Goal: Information Seeking & Learning: Find specific fact

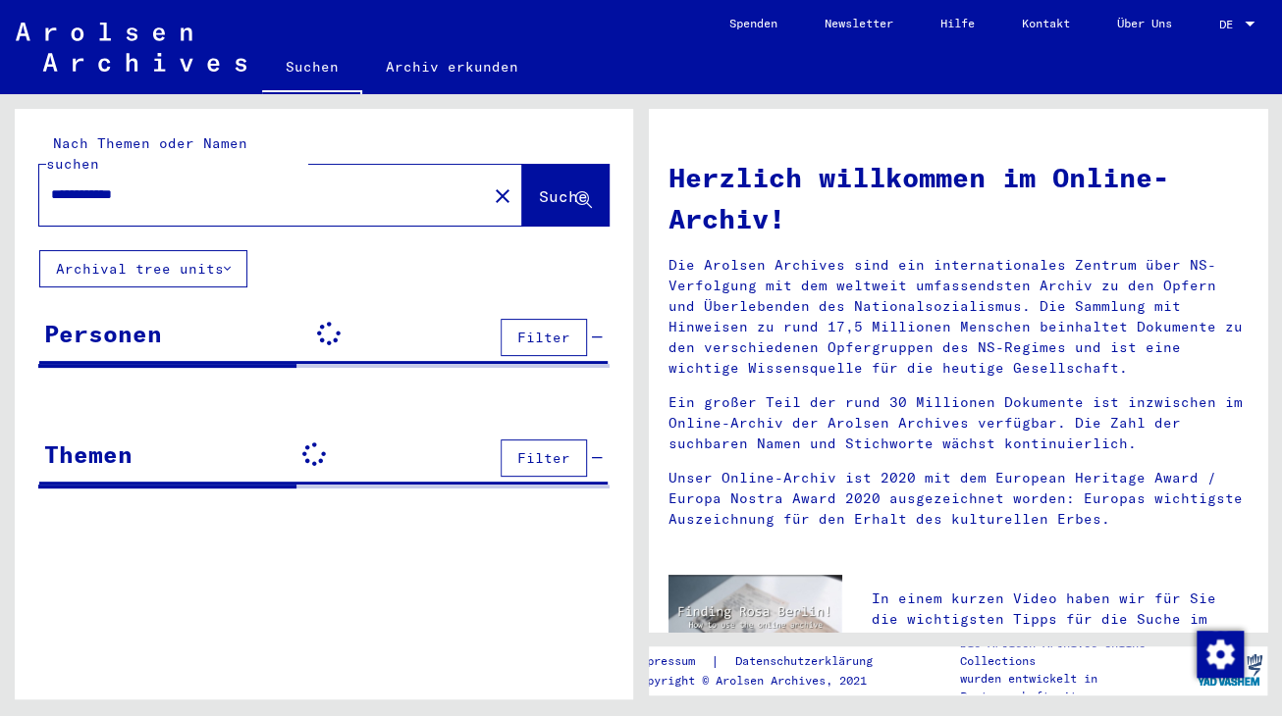
click at [117, 184] on input "**********" at bounding box center [257, 194] width 412 height 21
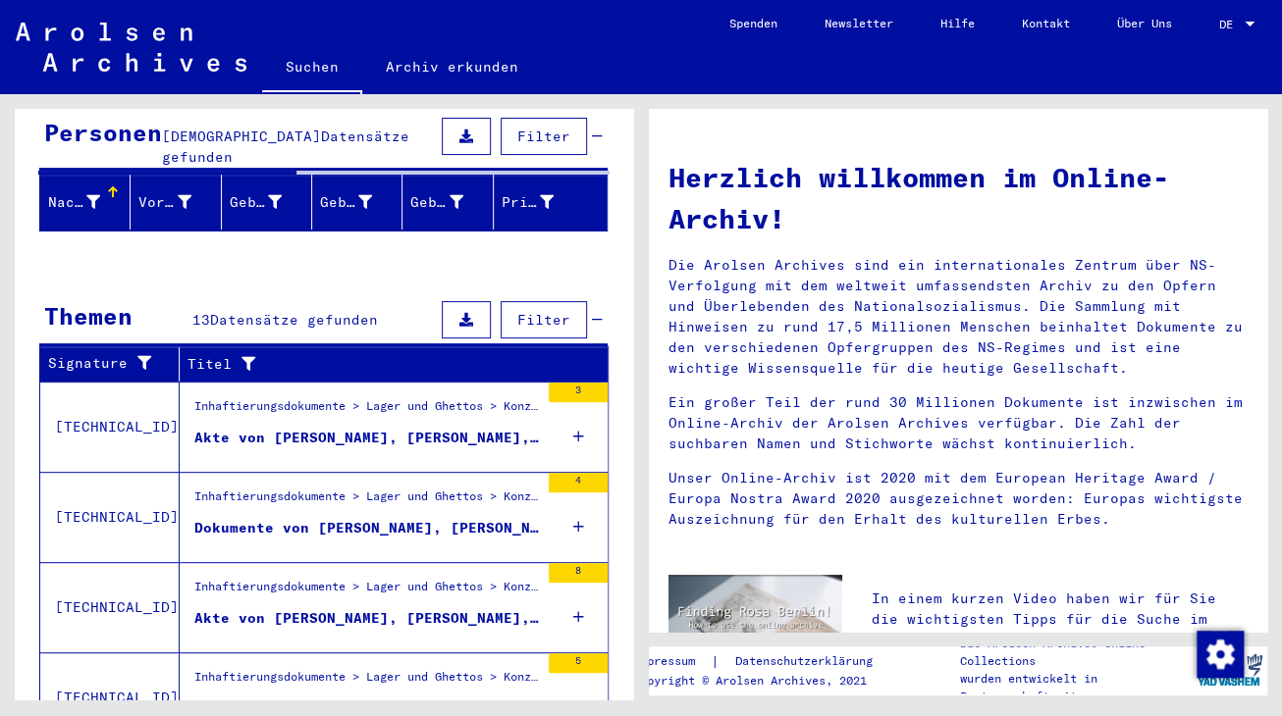
scroll to position [325, 0]
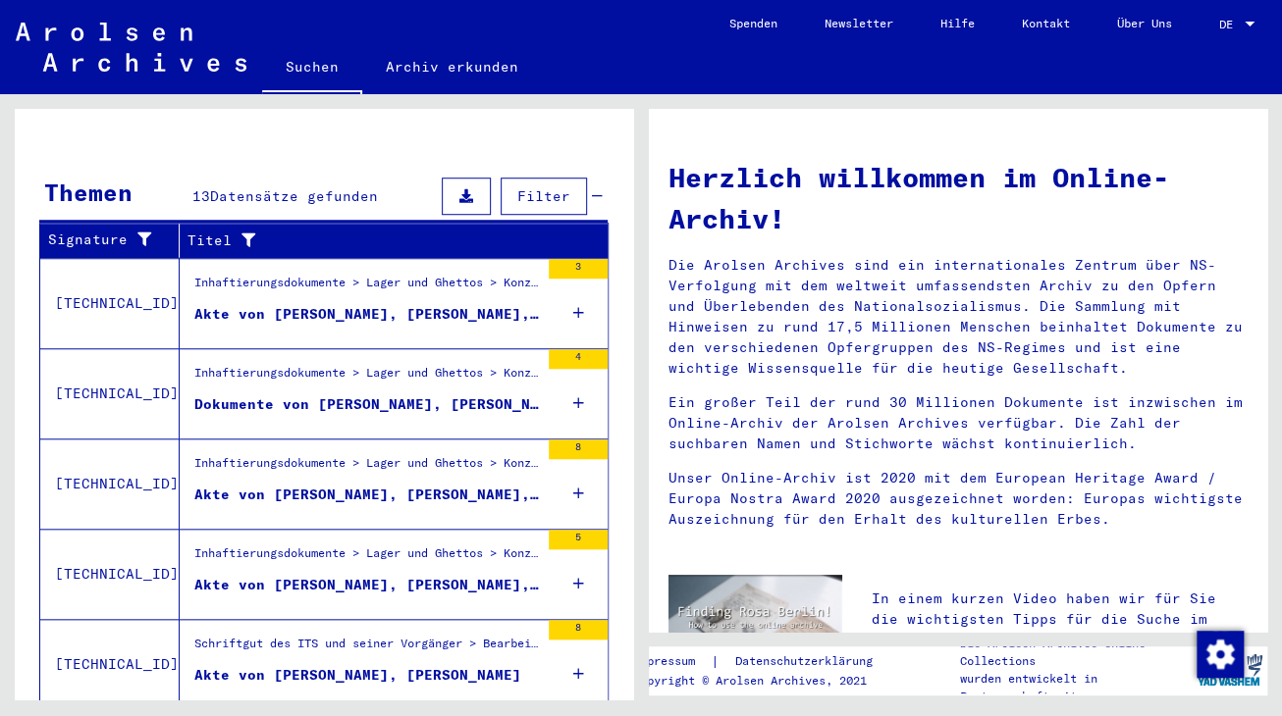
click at [256, 304] on div "Akte von [PERSON_NAME], [PERSON_NAME], geboren am [DEMOGRAPHIC_DATA]" at bounding box center [366, 314] width 344 height 21
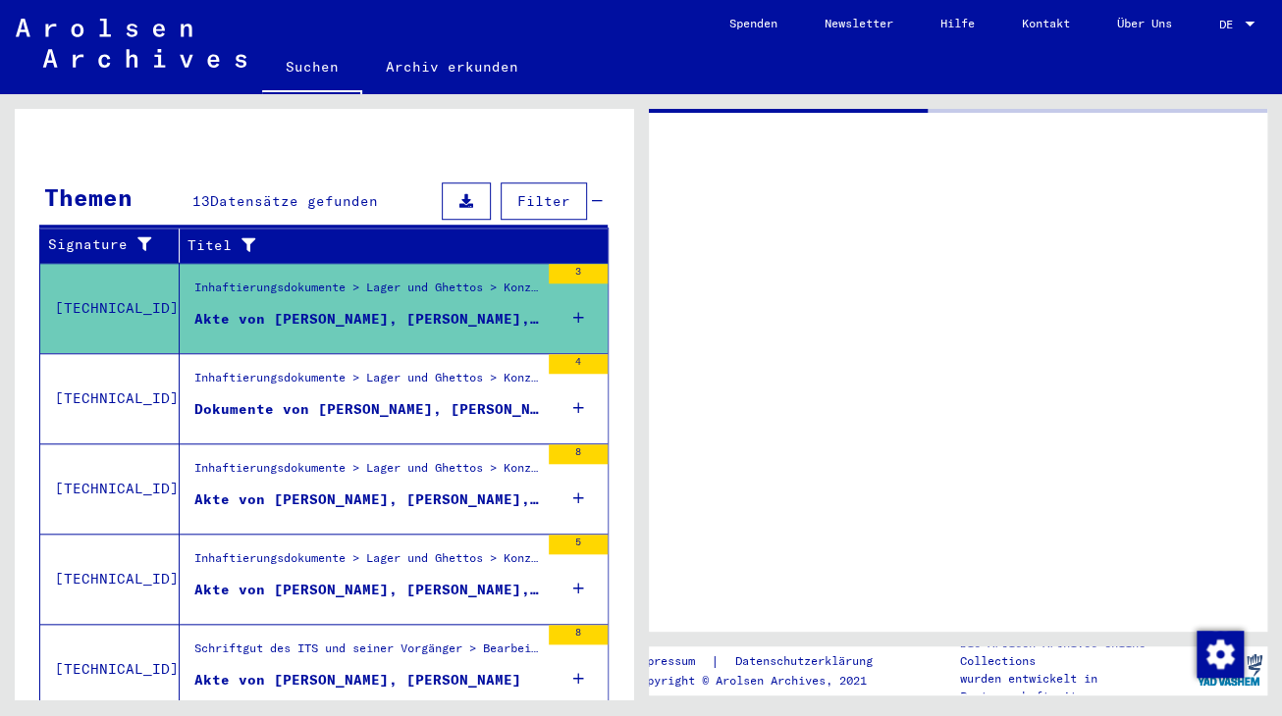
scroll to position [264, 0]
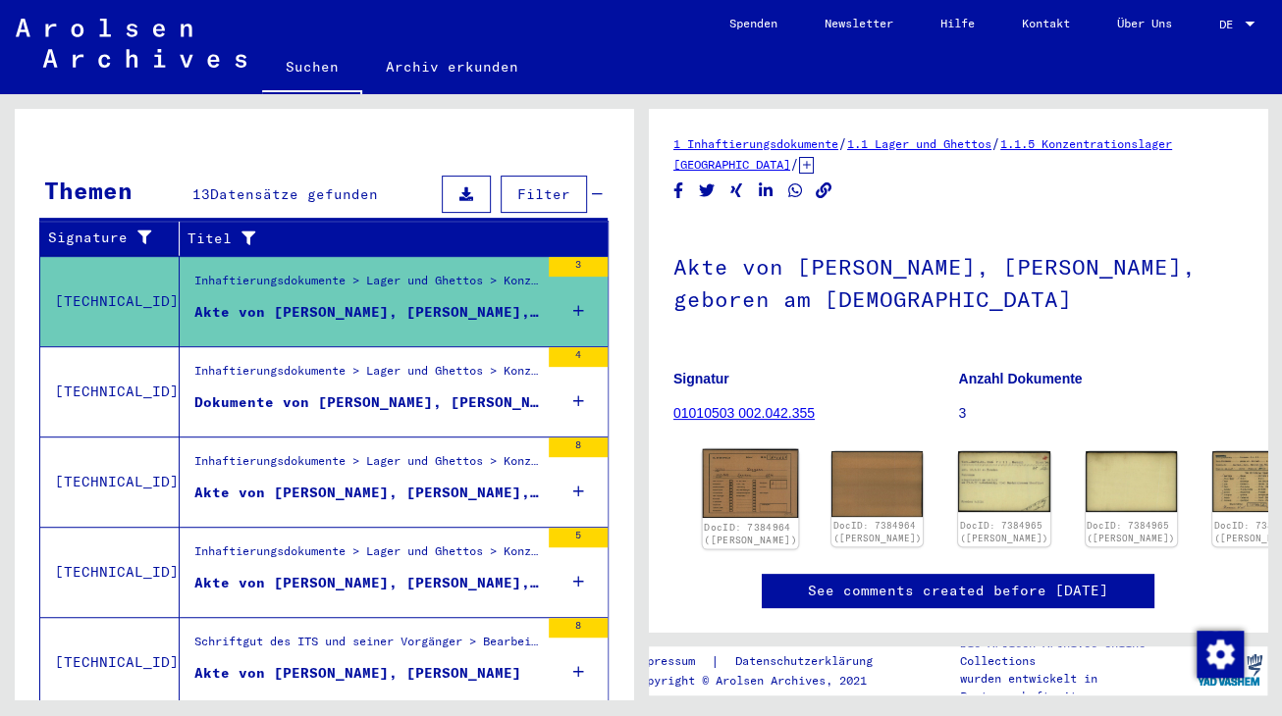
click at [735, 481] on img at bounding box center [751, 483] width 96 height 69
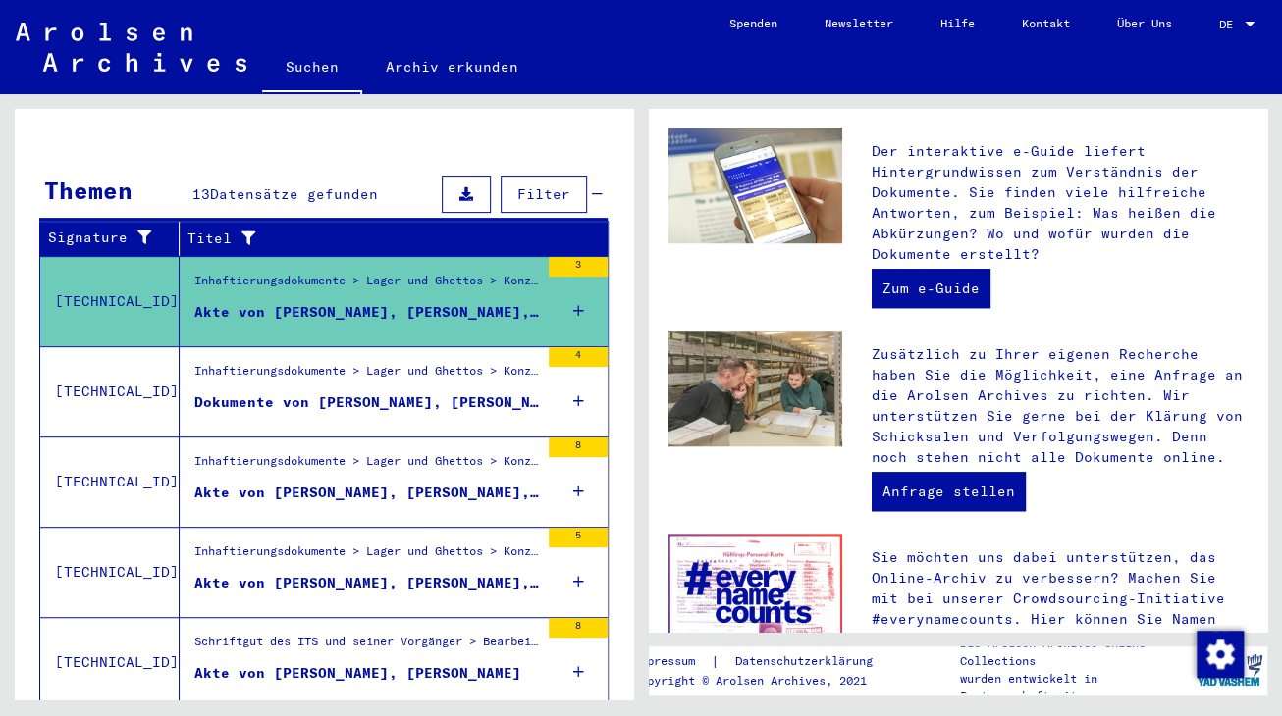
scroll to position [650, 0]
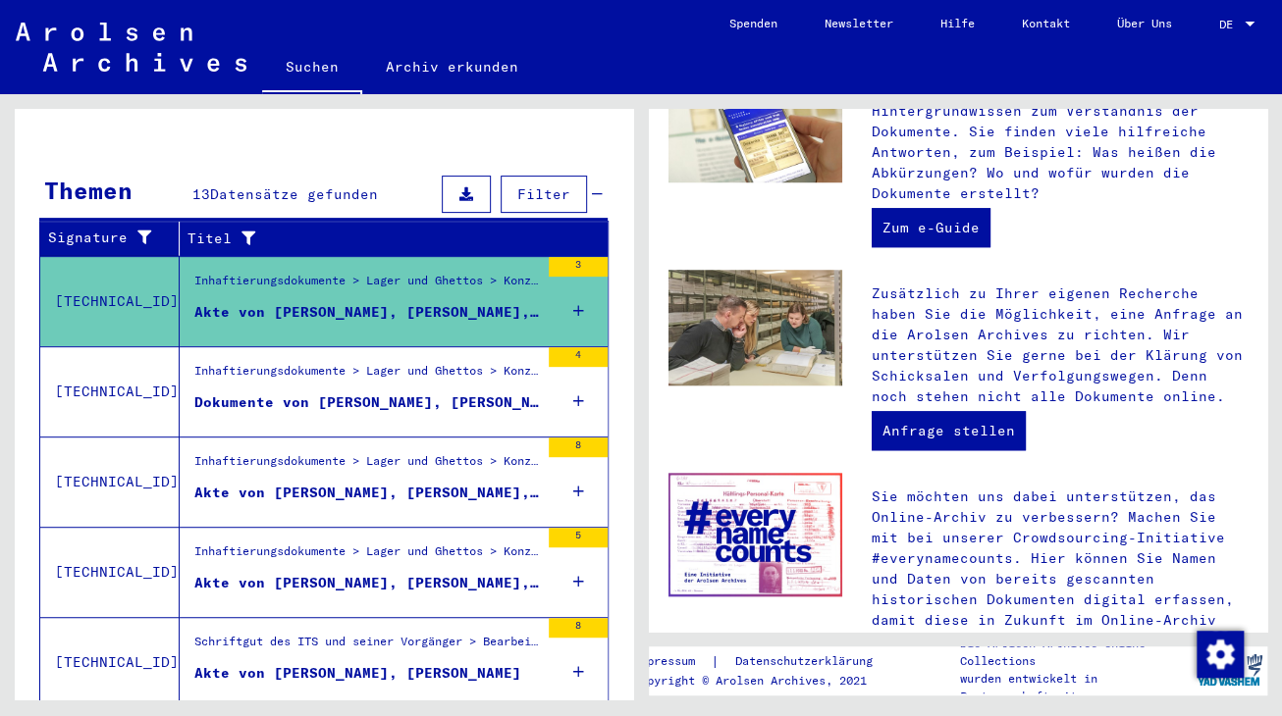
click at [363, 302] on div "Akte von [PERSON_NAME], [PERSON_NAME], geboren am [DEMOGRAPHIC_DATA]" at bounding box center [366, 312] width 344 height 21
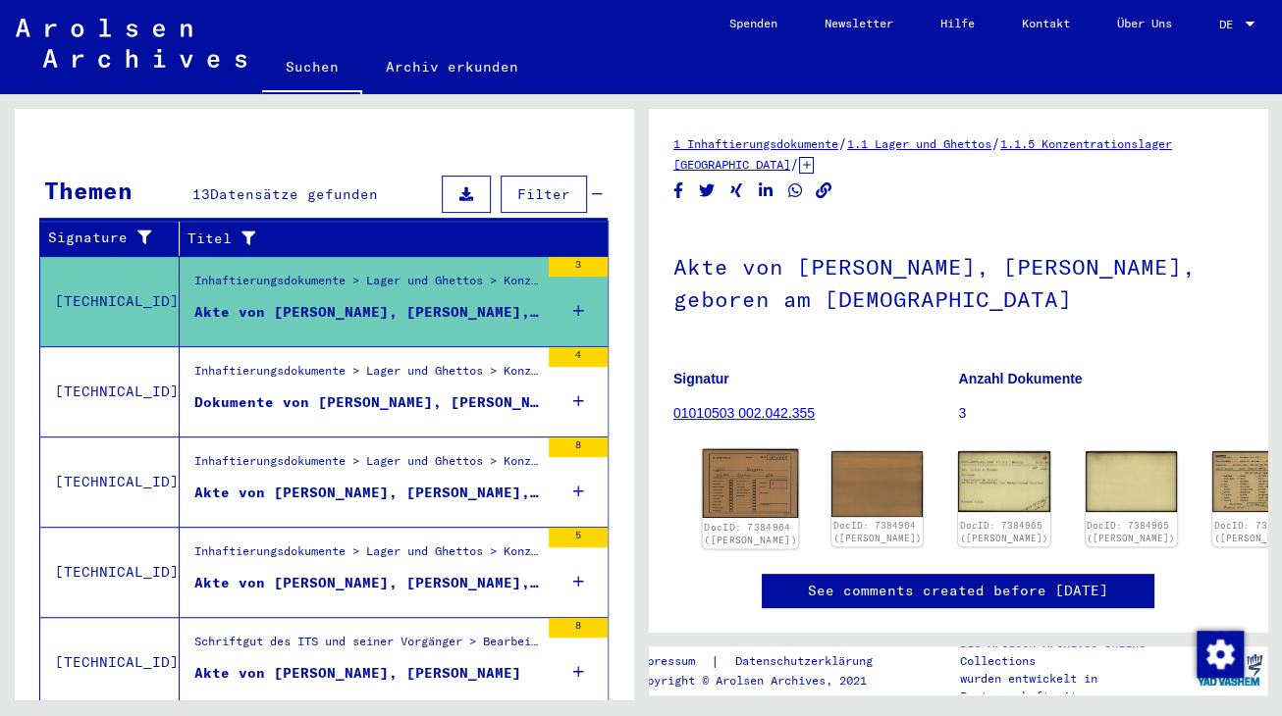
click at [747, 479] on img at bounding box center [751, 483] width 96 height 69
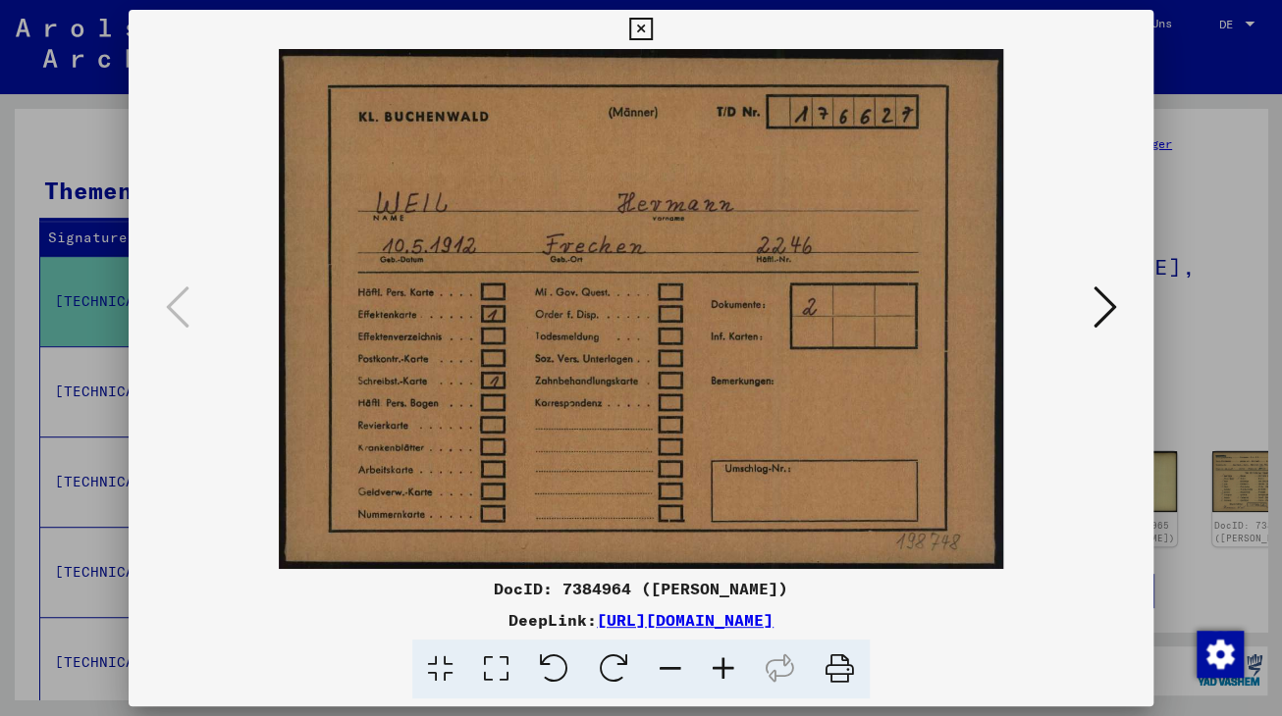
click at [1097, 319] on icon at bounding box center [1104, 307] width 24 height 47
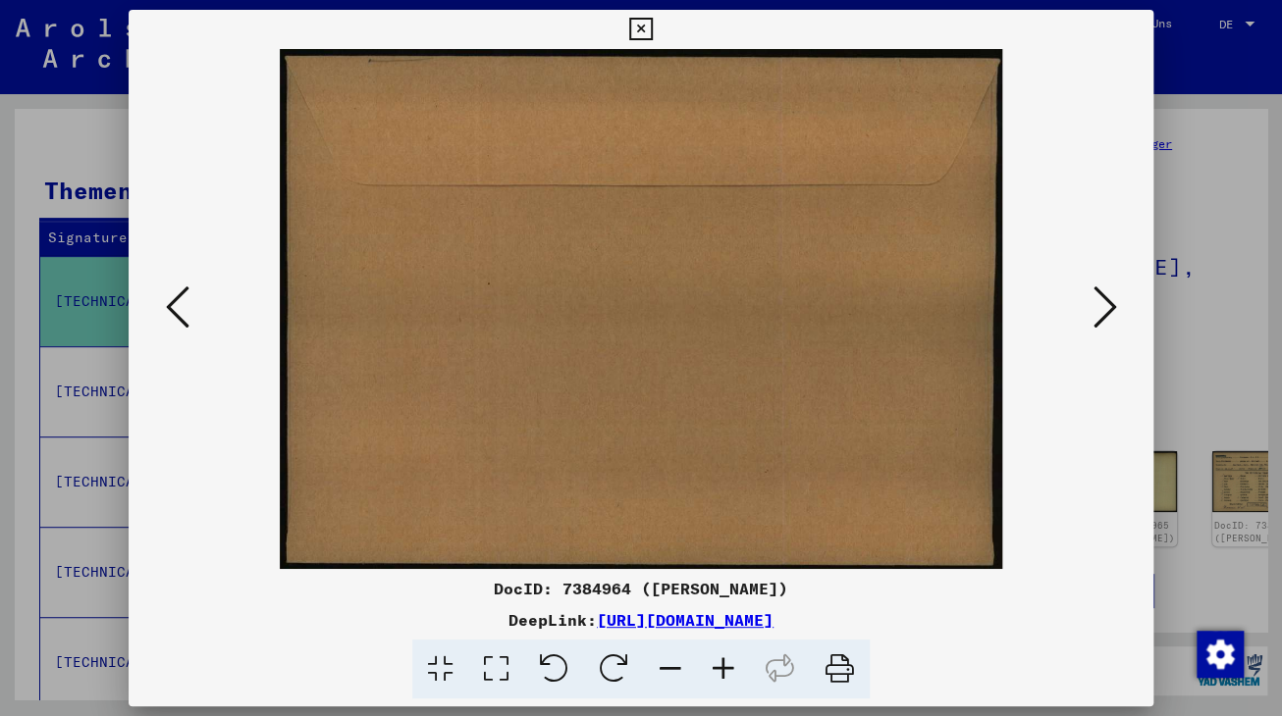
click at [1097, 319] on icon at bounding box center [1104, 307] width 24 height 47
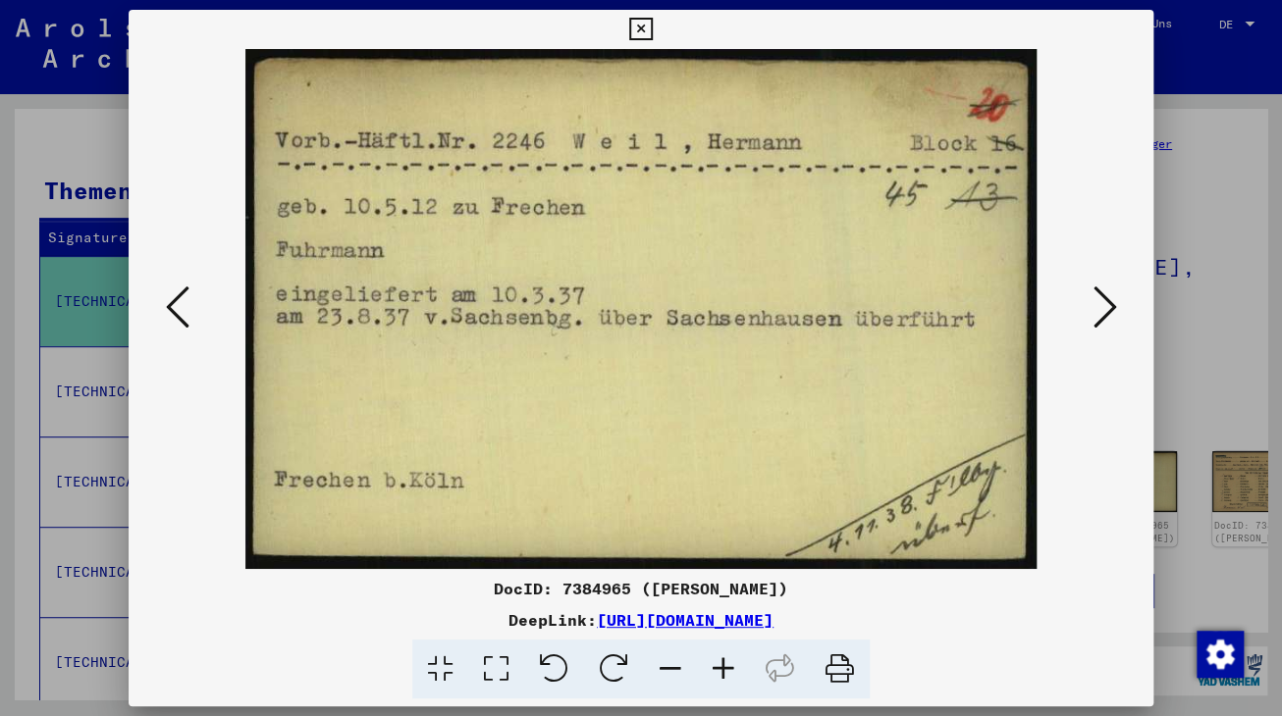
click at [1104, 318] on icon at bounding box center [1104, 307] width 24 height 47
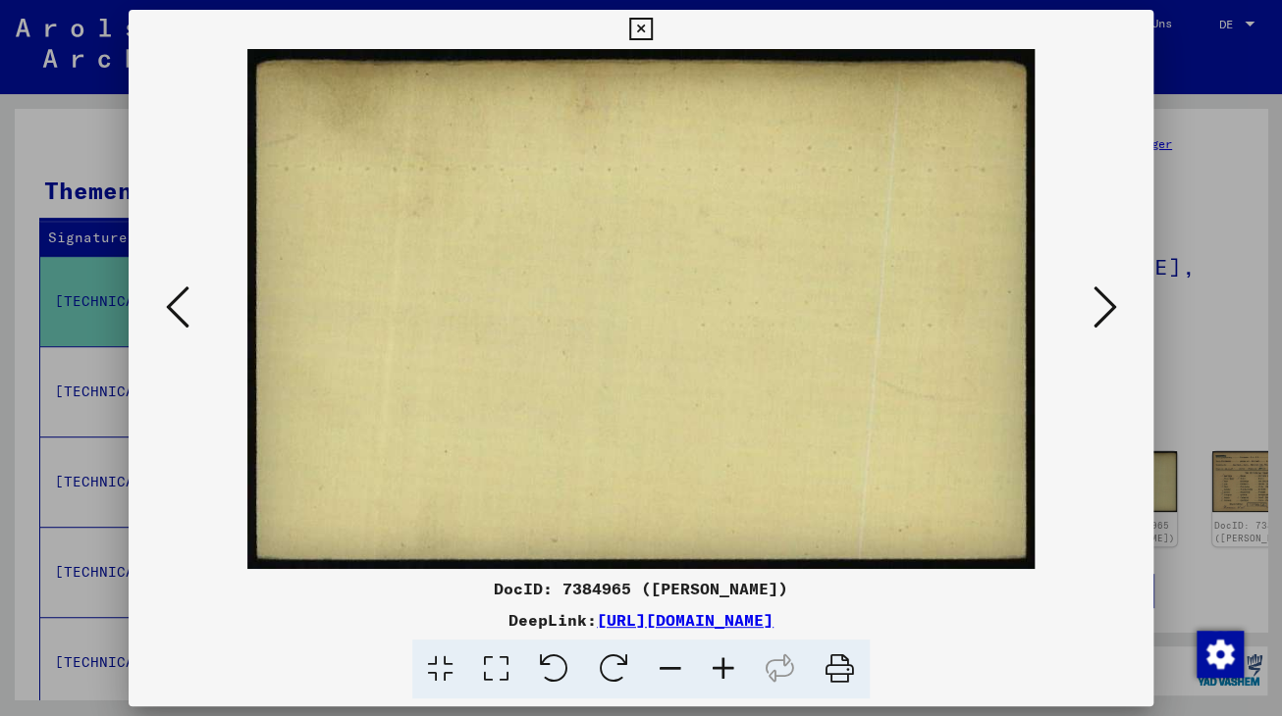
click at [1104, 318] on icon at bounding box center [1104, 307] width 24 height 47
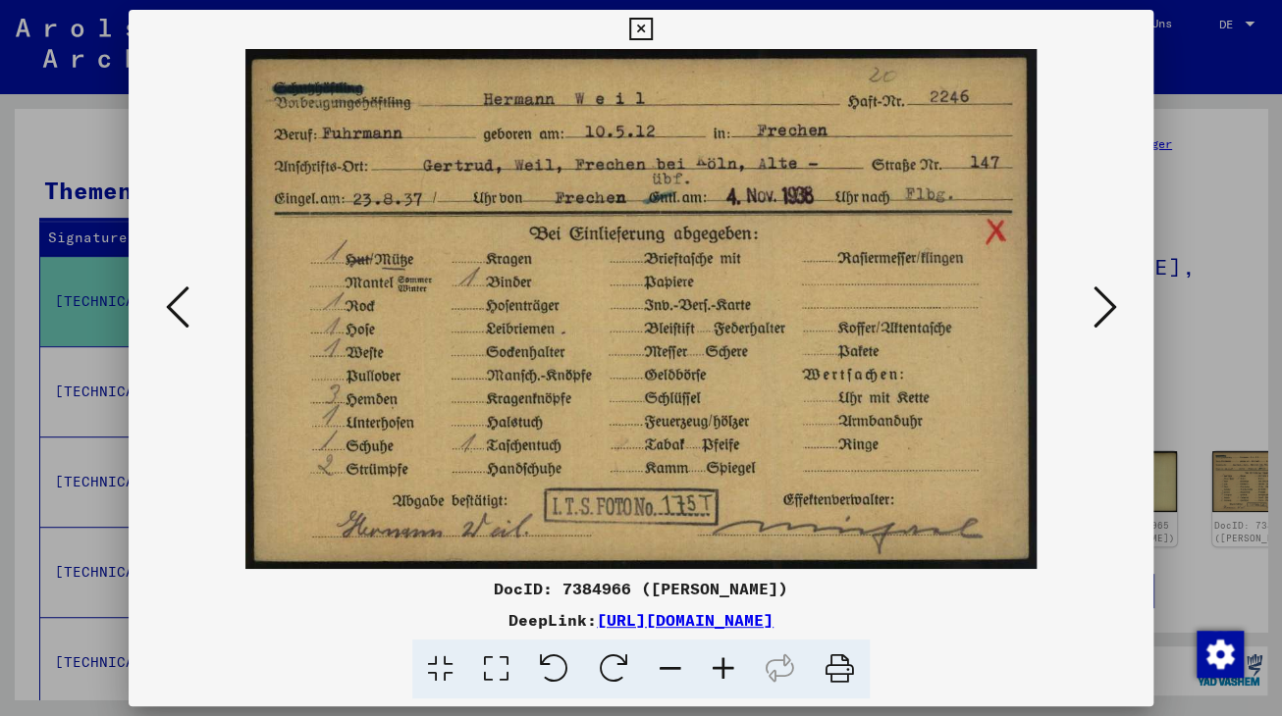
click at [1107, 317] on icon at bounding box center [1104, 307] width 24 height 47
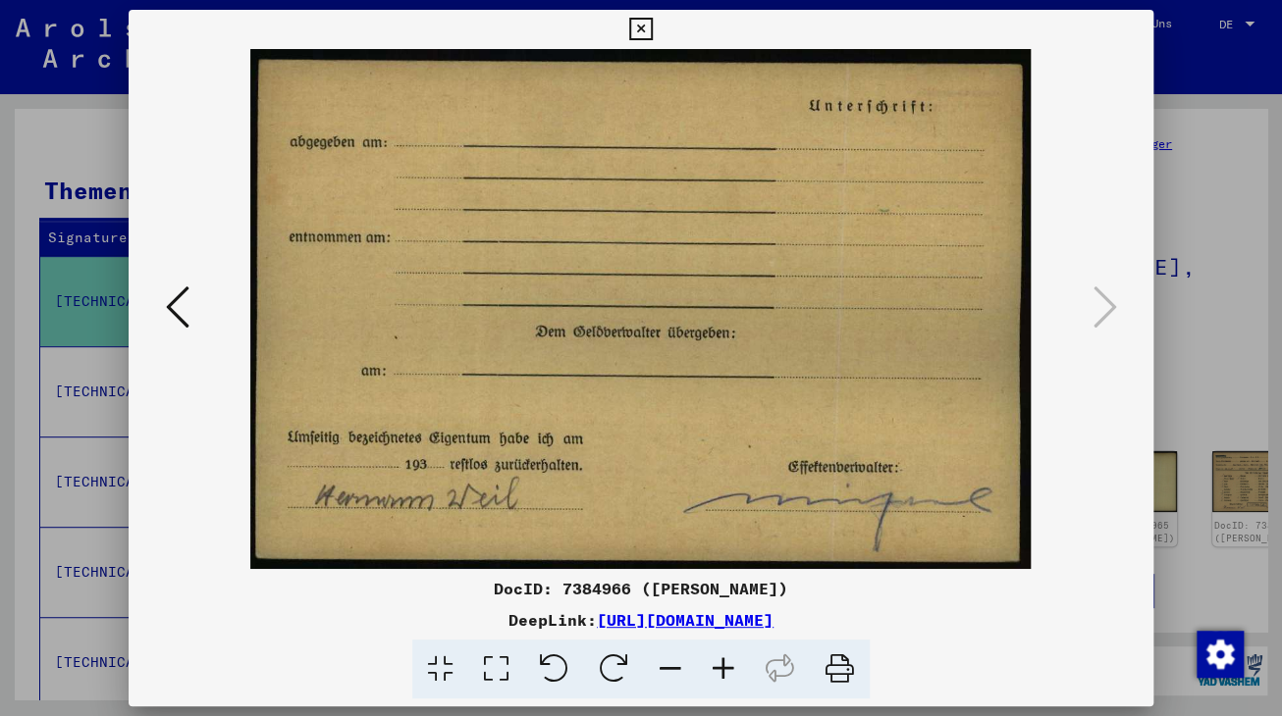
click at [652, 37] on icon at bounding box center [640, 30] width 23 height 24
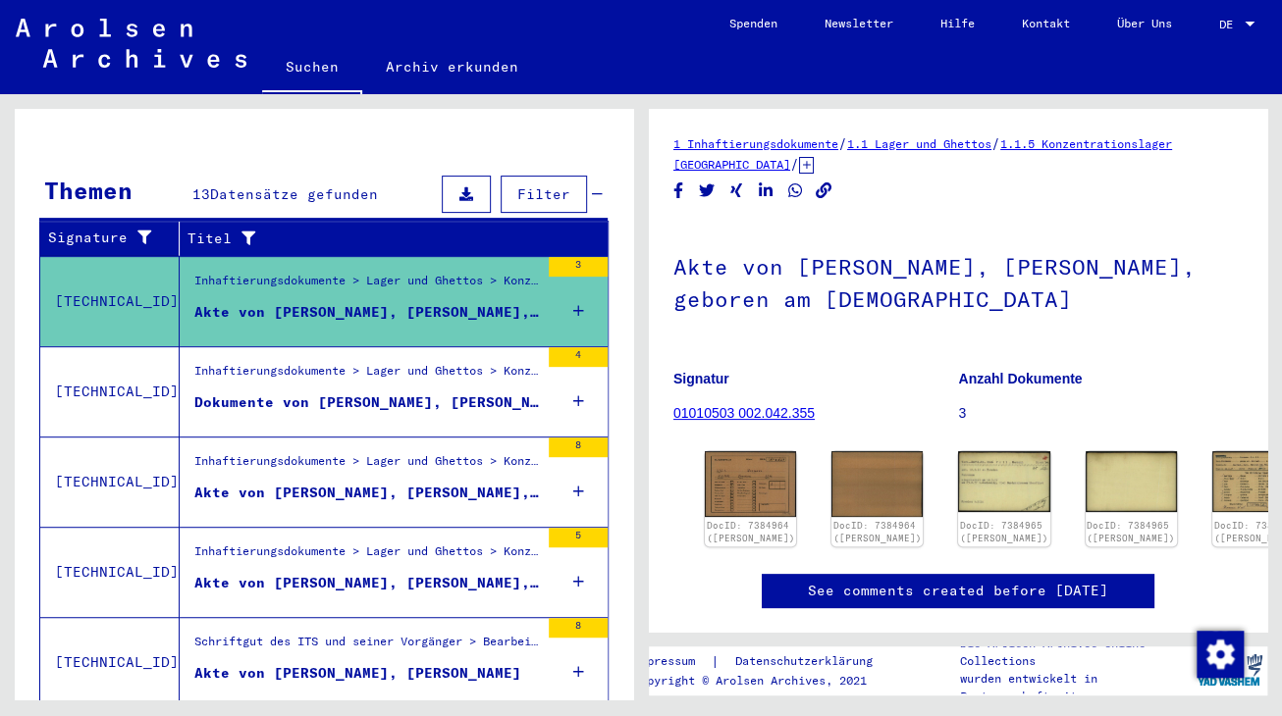
click at [363, 393] on div "Dokumente von [PERSON_NAME], [PERSON_NAME], geboren am [DEMOGRAPHIC_DATA]" at bounding box center [366, 403] width 344 height 21
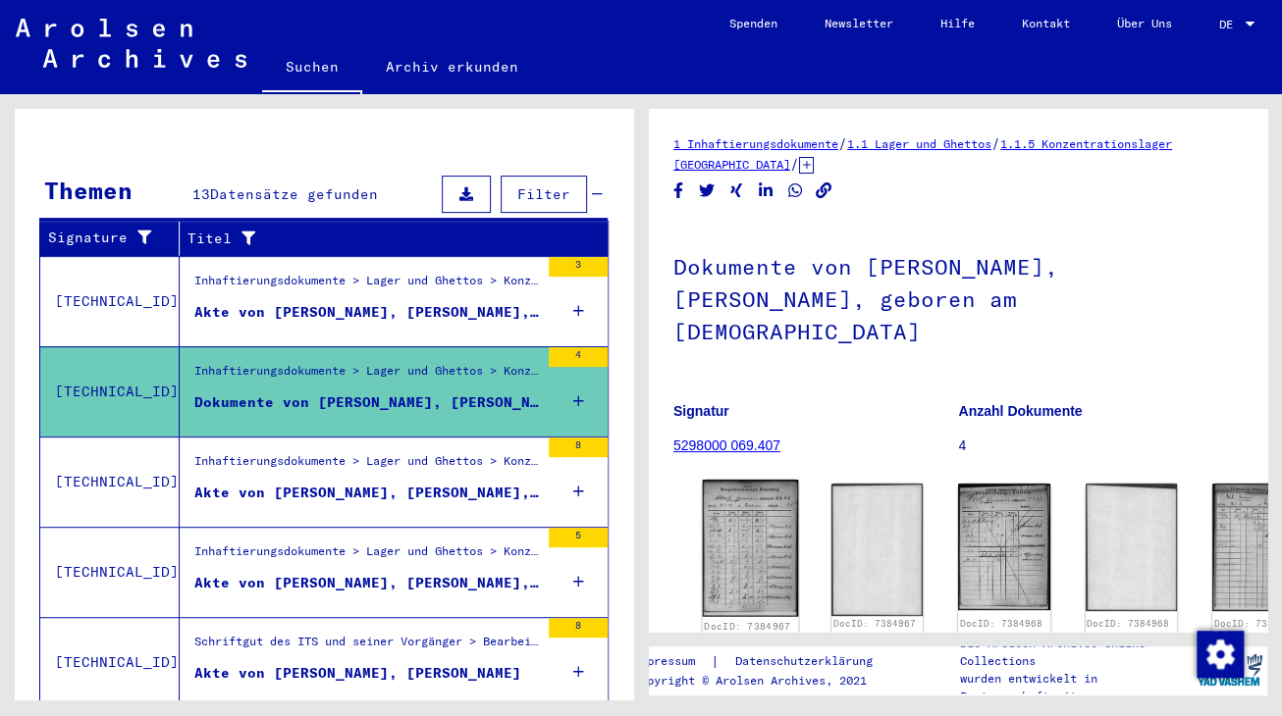
click at [716, 500] on img at bounding box center [751, 548] width 96 height 136
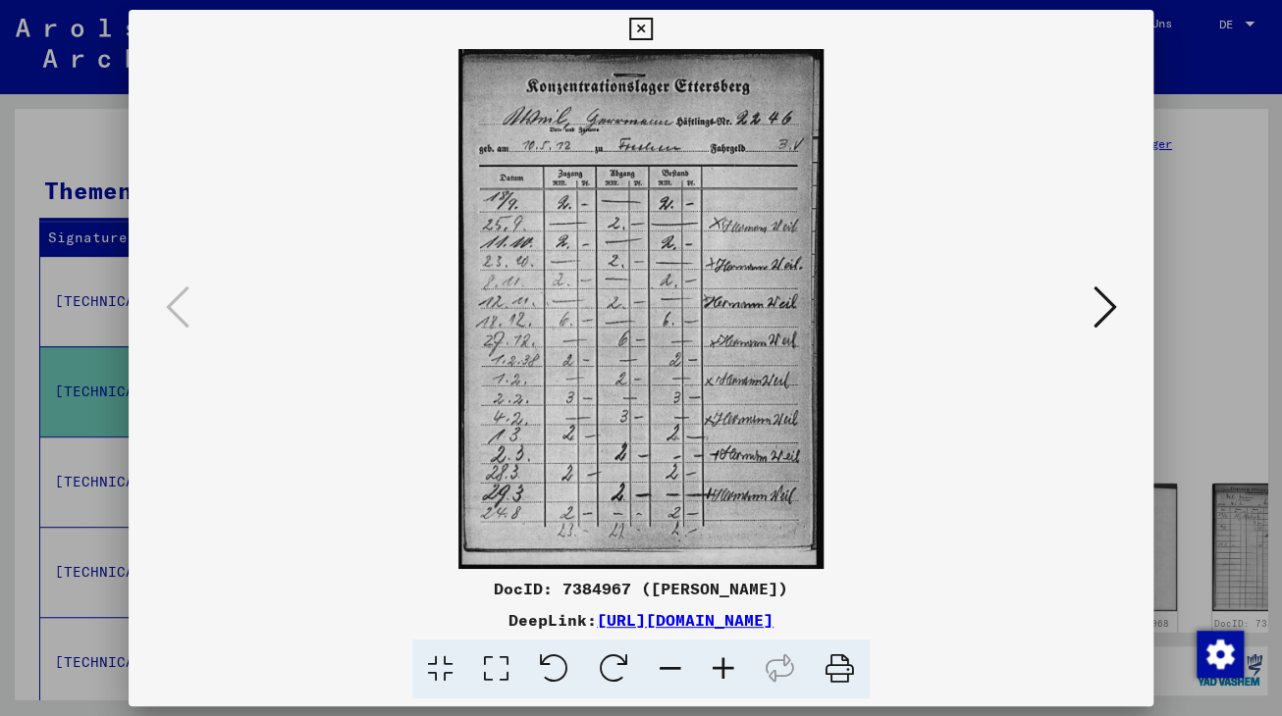
click at [718, 498] on img at bounding box center [641, 309] width 892 height 520
click at [1113, 317] on icon at bounding box center [1104, 307] width 24 height 47
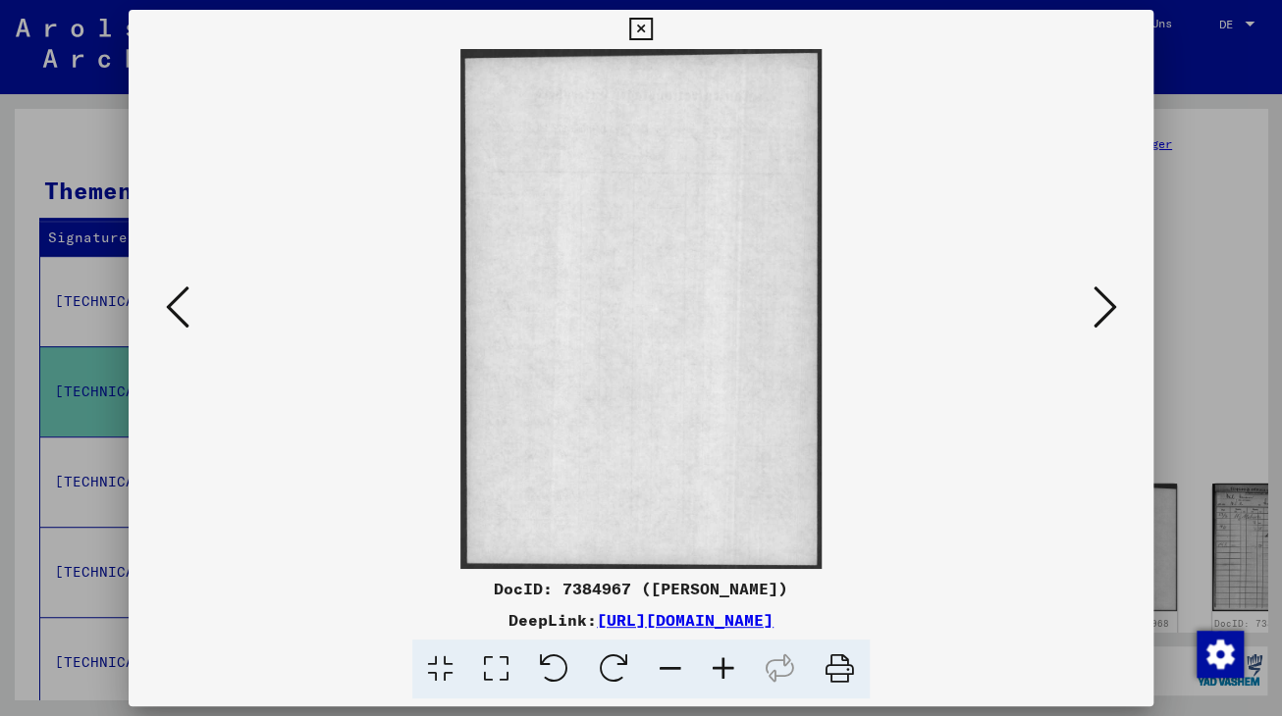
click at [1113, 317] on icon at bounding box center [1104, 307] width 24 height 47
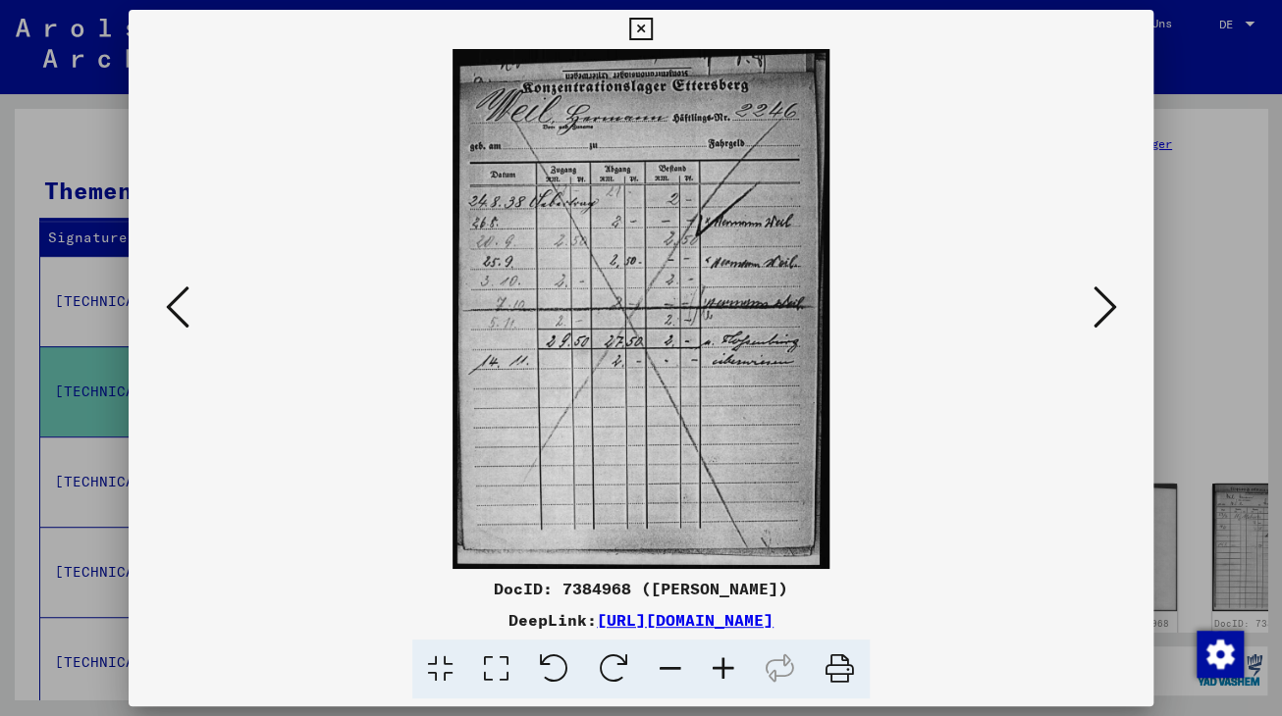
click at [1119, 317] on button at bounding box center [1103, 309] width 35 height 56
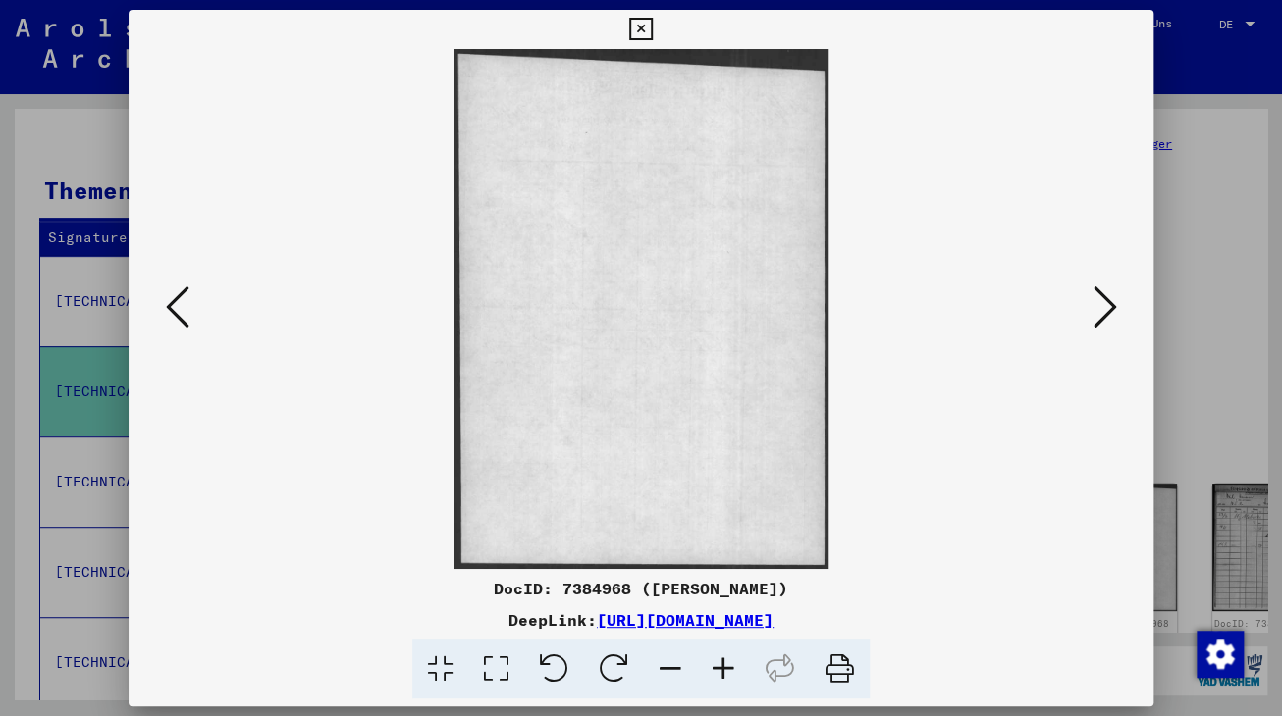
click at [1119, 317] on button at bounding box center [1103, 309] width 35 height 56
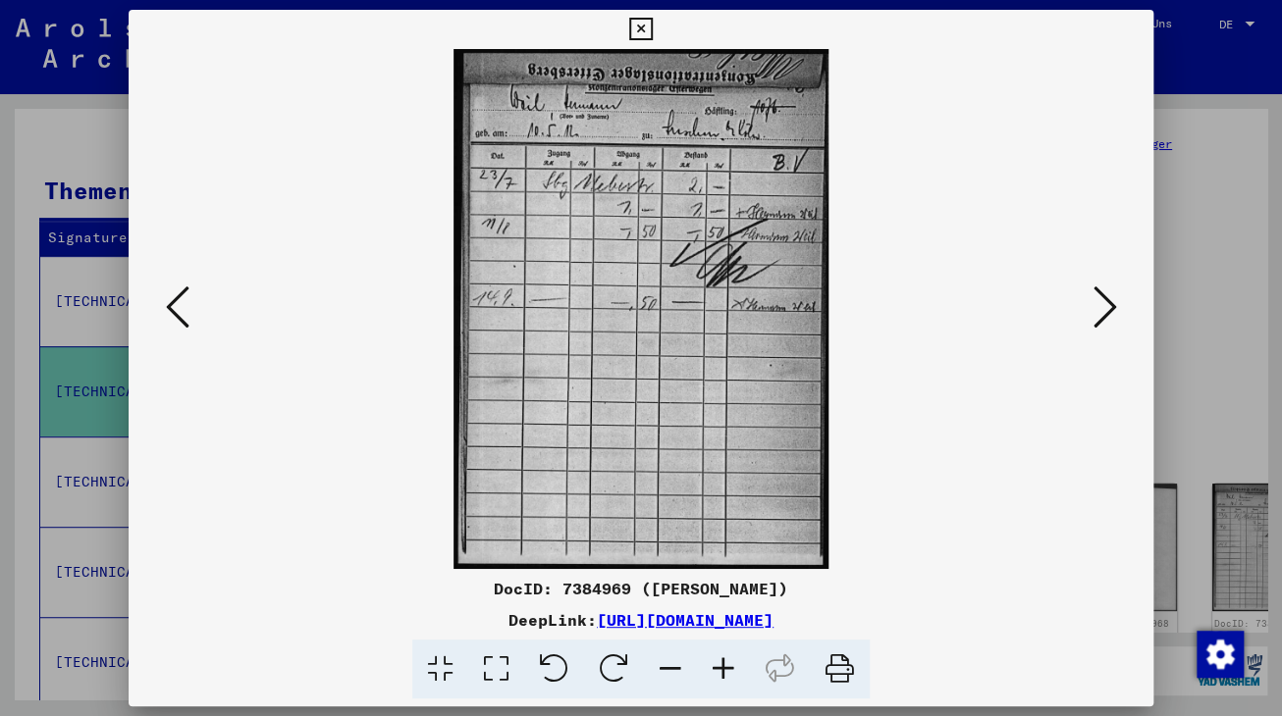
click at [1119, 317] on button at bounding box center [1103, 309] width 35 height 56
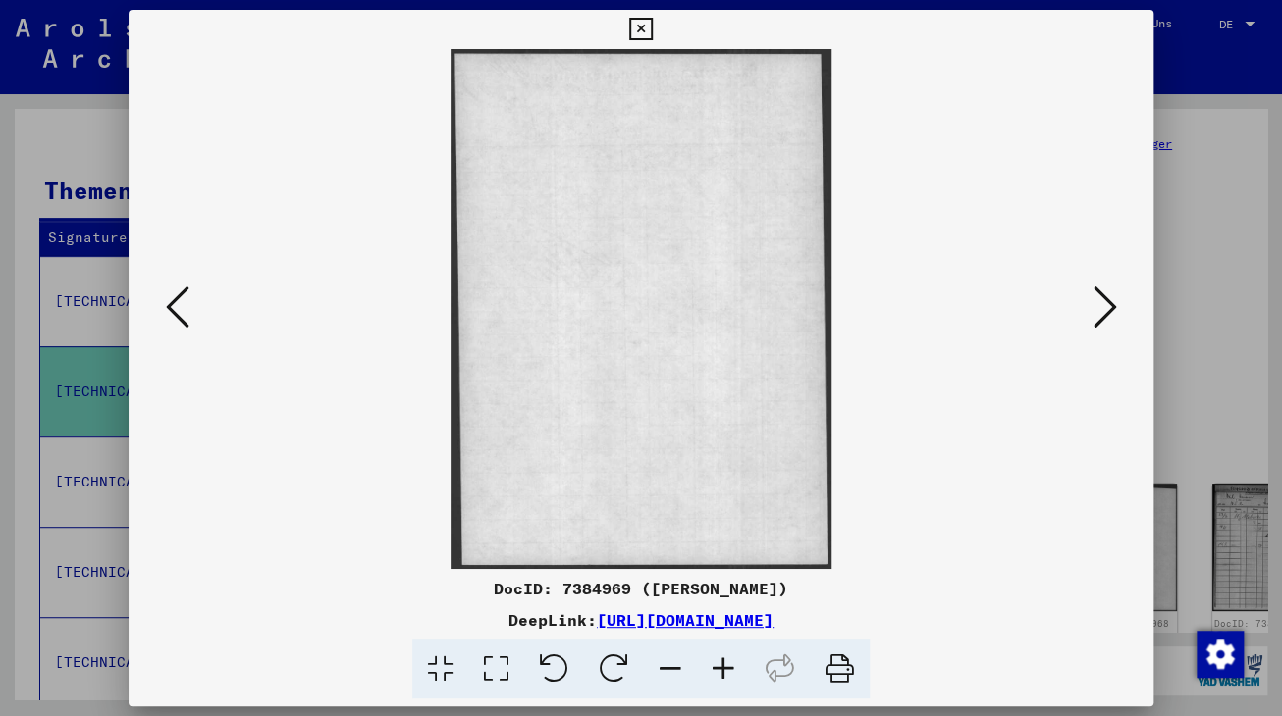
click at [1119, 317] on button at bounding box center [1103, 309] width 35 height 56
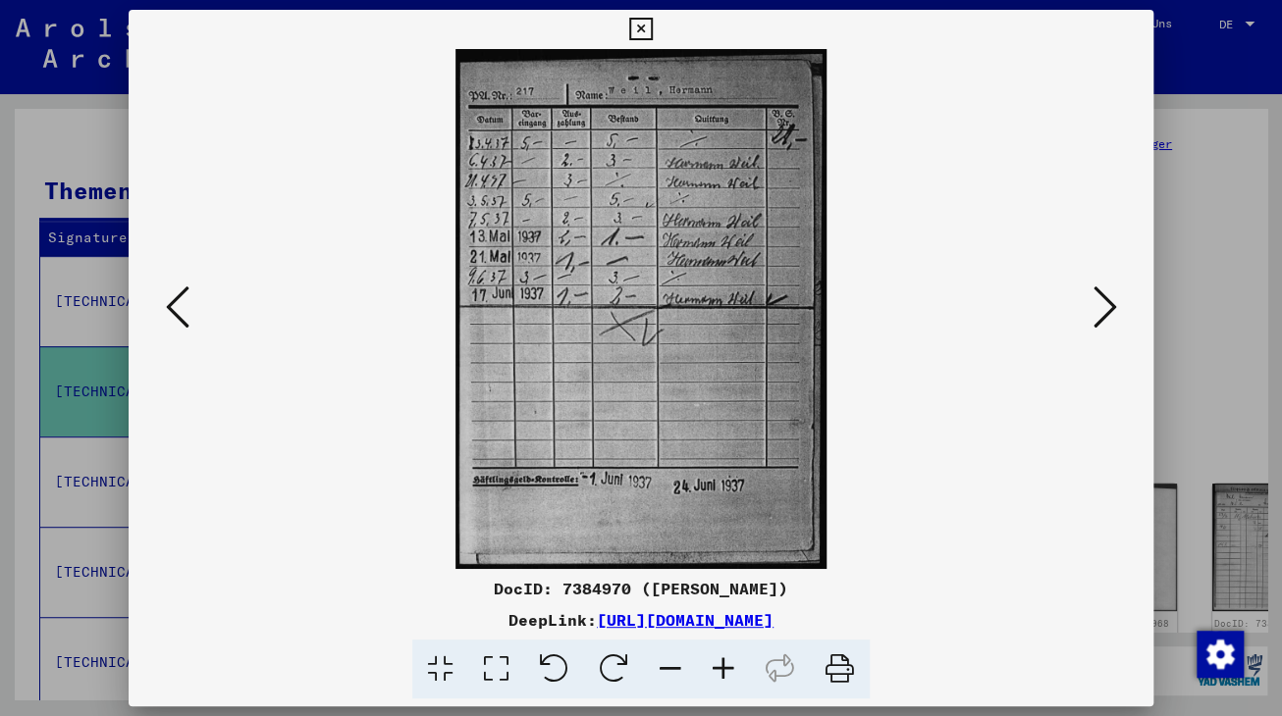
click at [1120, 317] on button at bounding box center [1103, 309] width 35 height 56
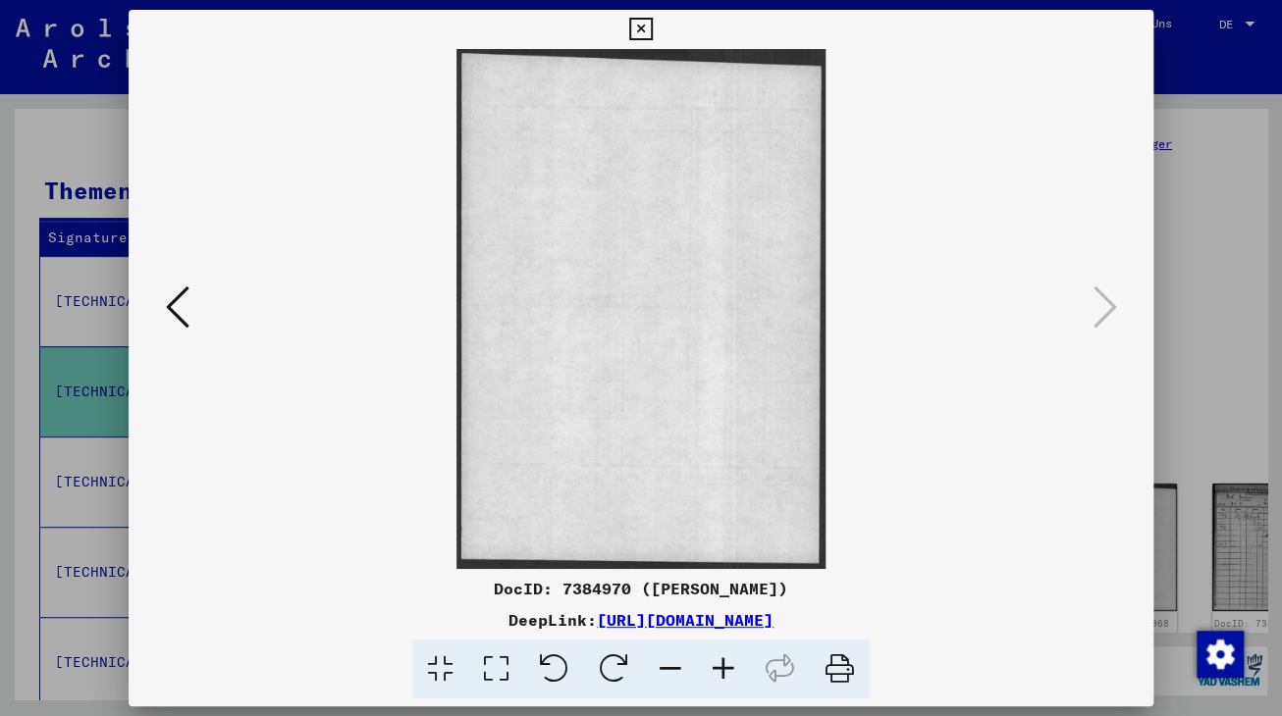
click at [657, 17] on button at bounding box center [640, 29] width 34 height 39
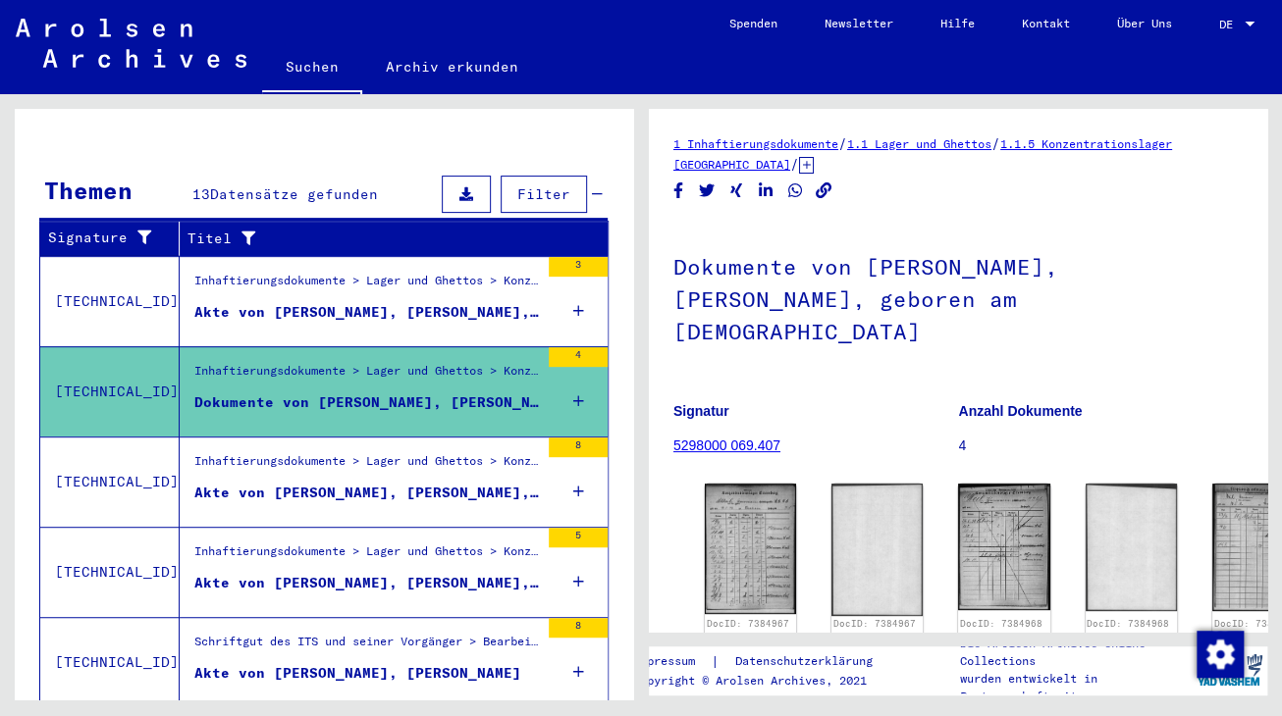
click at [383, 483] on div "Akte von [PERSON_NAME], [PERSON_NAME], geboren am [DEMOGRAPHIC_DATA]" at bounding box center [366, 493] width 344 height 21
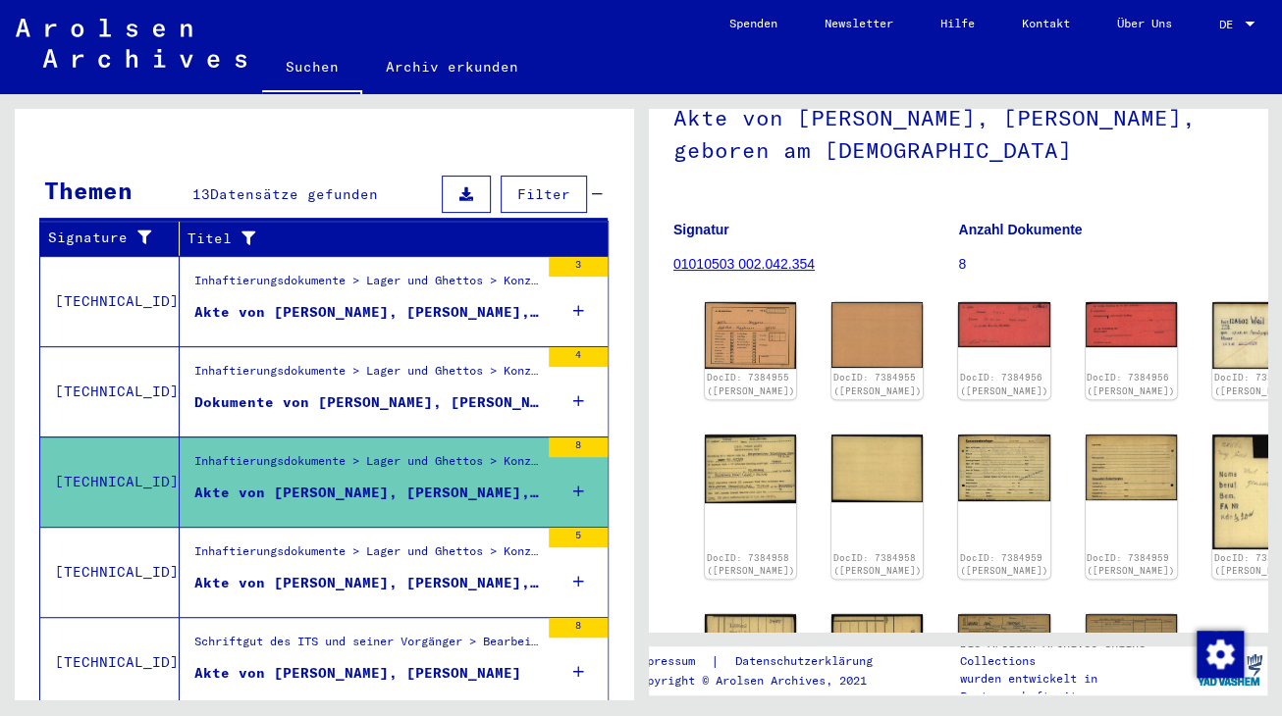
scroll to position [216, 0]
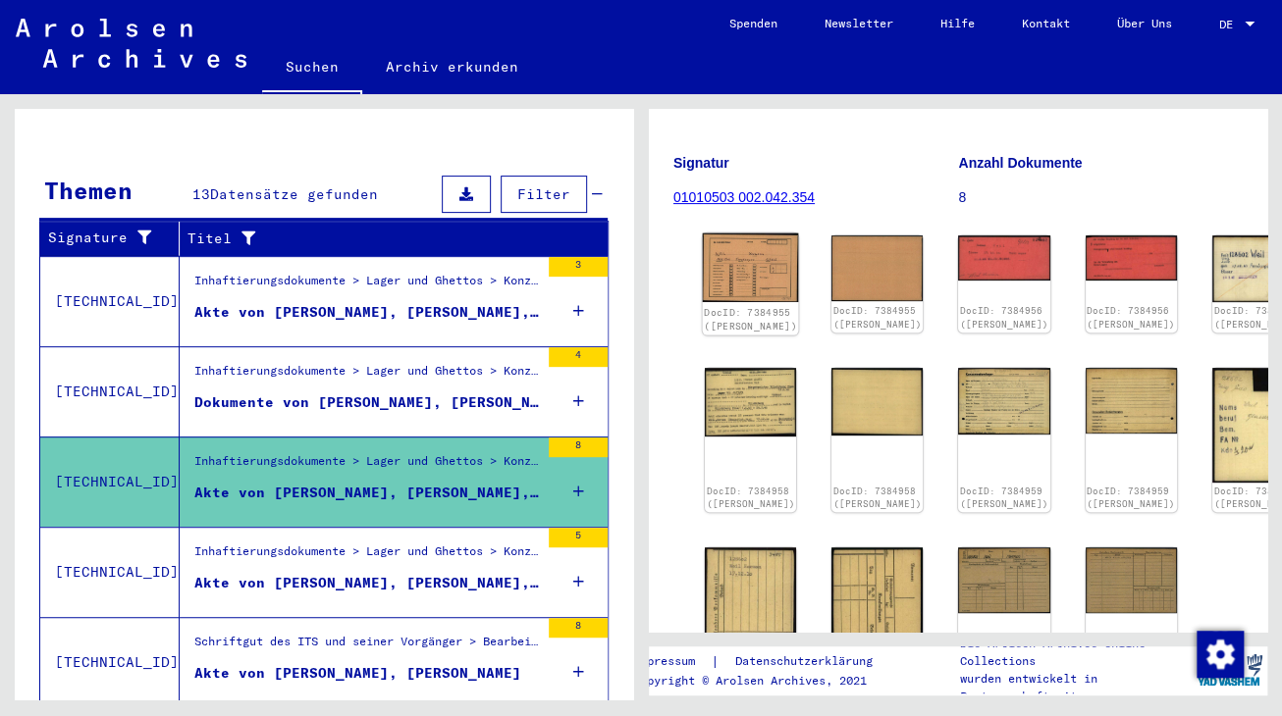
click at [740, 248] on img at bounding box center [751, 269] width 96 height 70
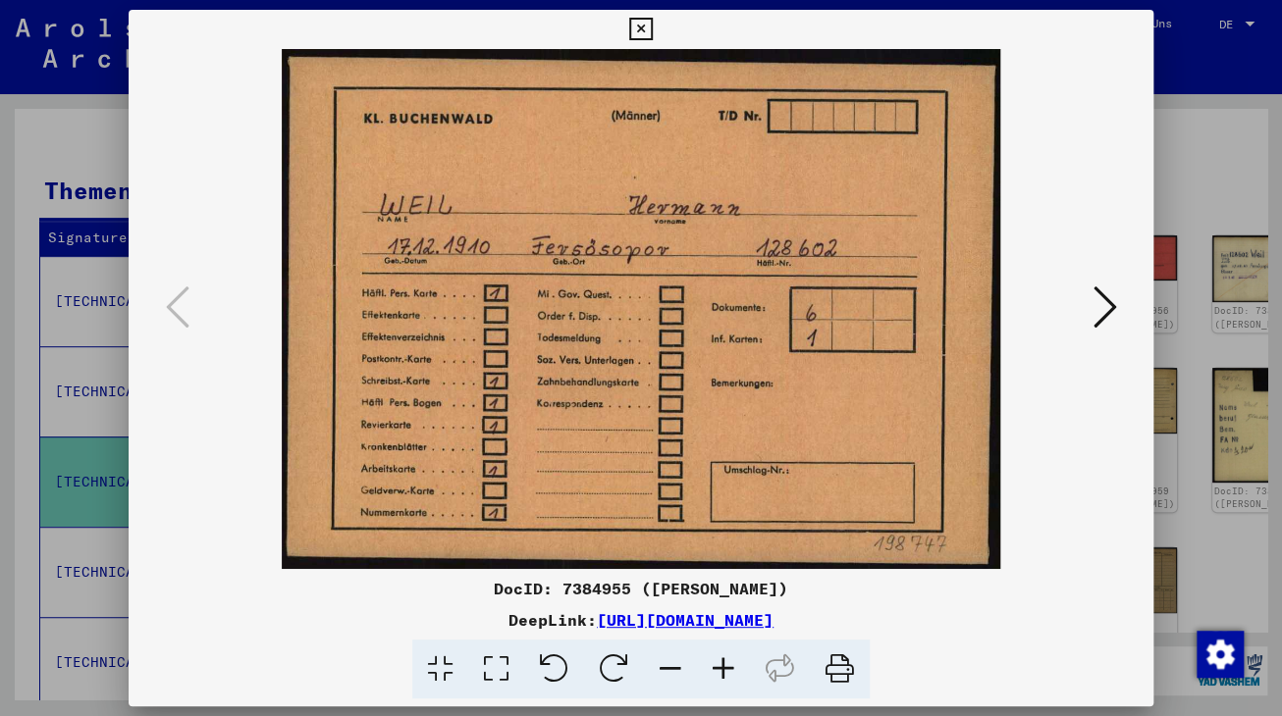
click at [740, 248] on img at bounding box center [641, 309] width 892 height 520
click at [652, 35] on icon at bounding box center [640, 30] width 23 height 24
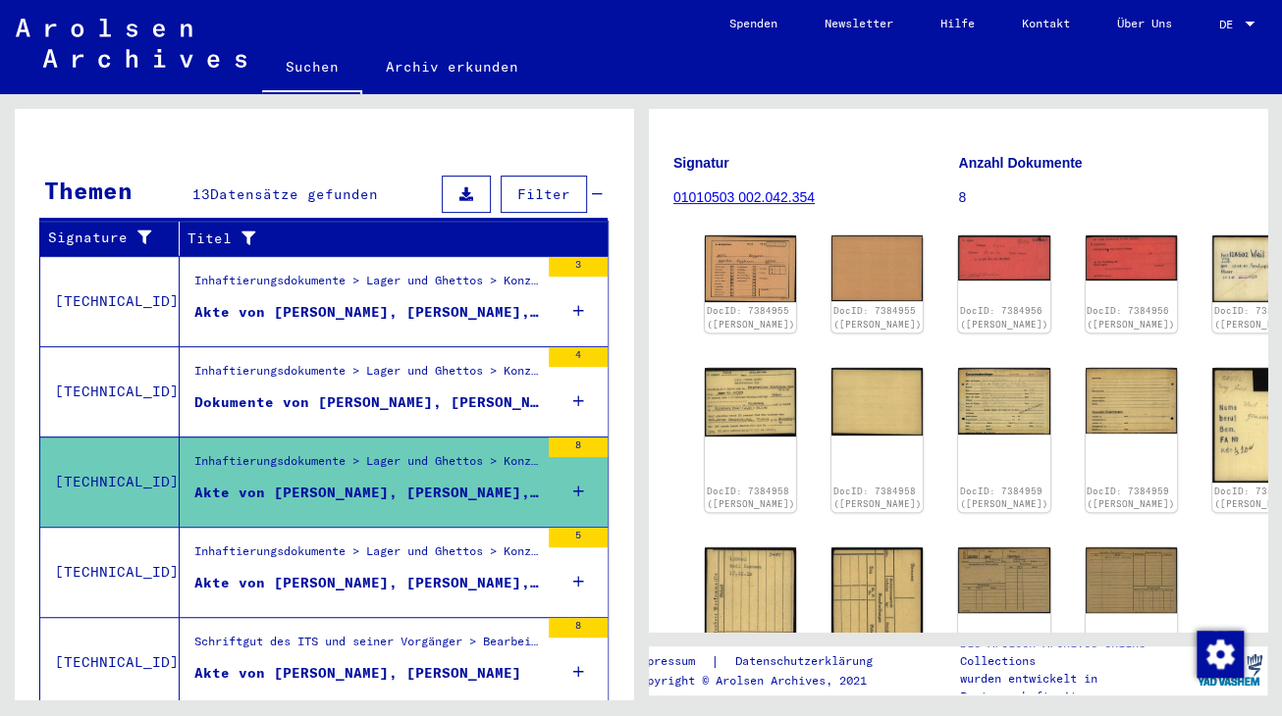
scroll to position [481, 0]
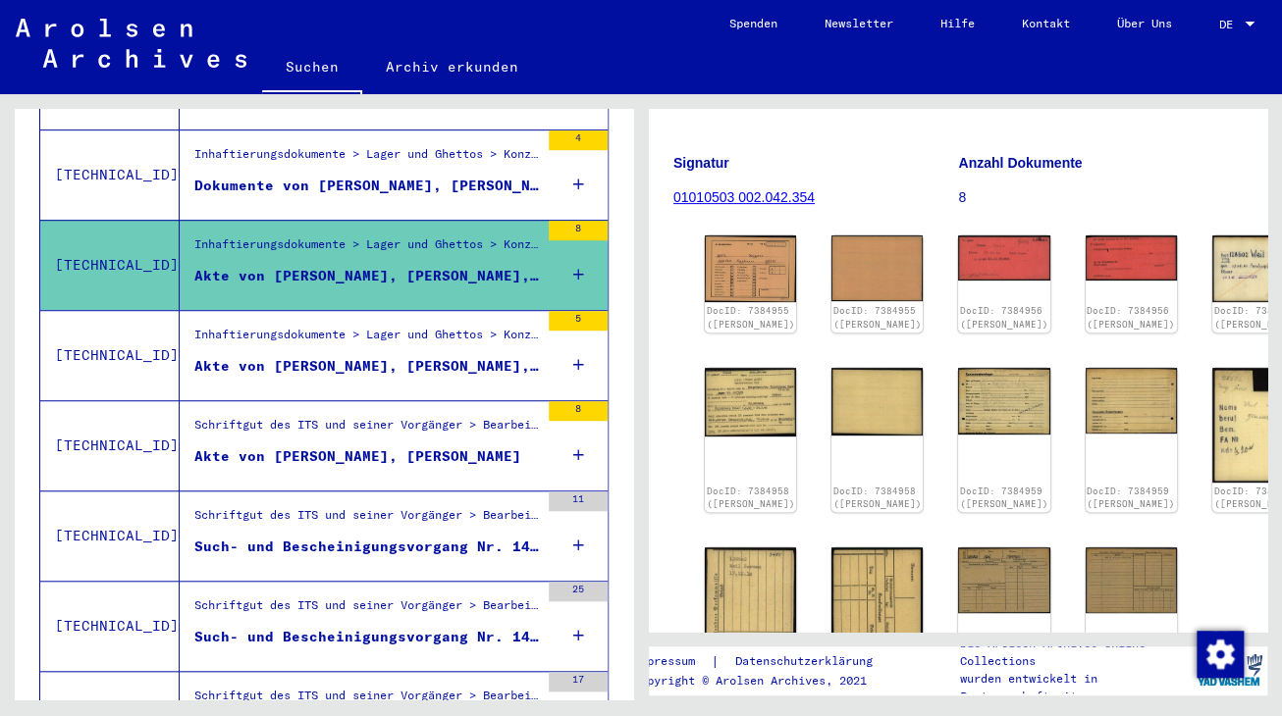
click at [433, 356] on div "Akte von [PERSON_NAME], [PERSON_NAME], geboren am [DEMOGRAPHIC_DATA]" at bounding box center [366, 366] width 344 height 21
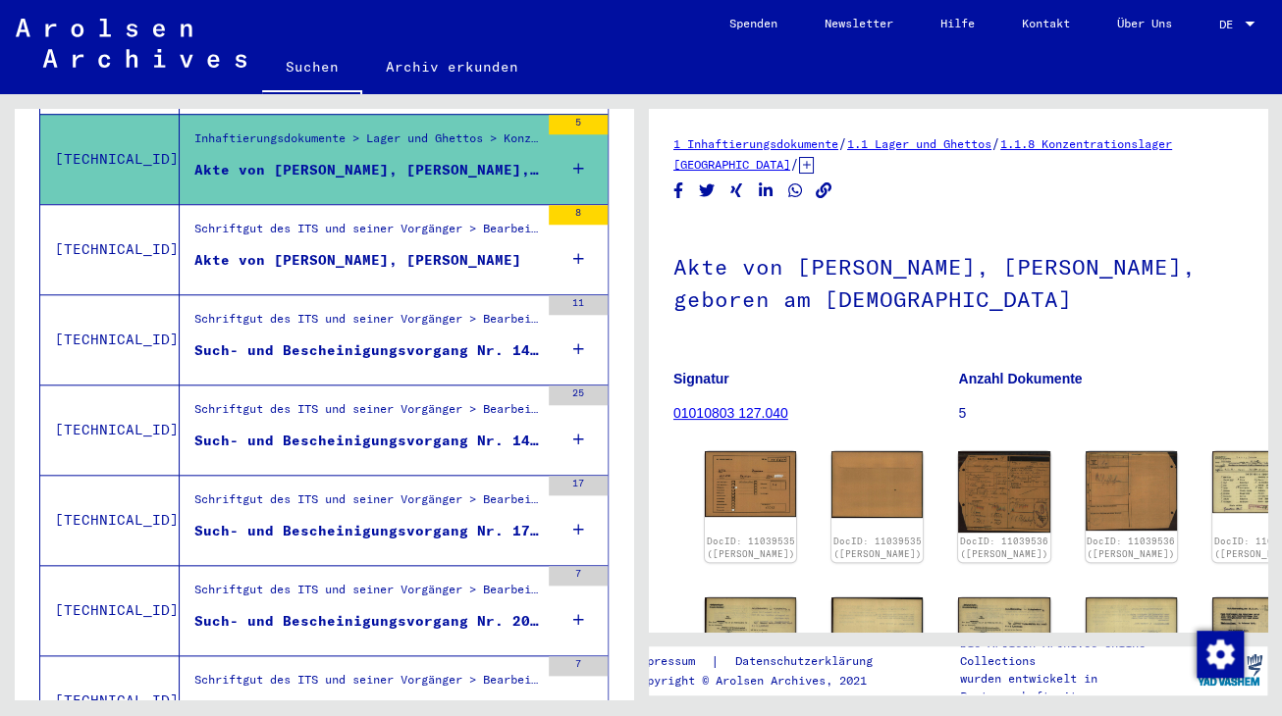
scroll to position [698, 0]
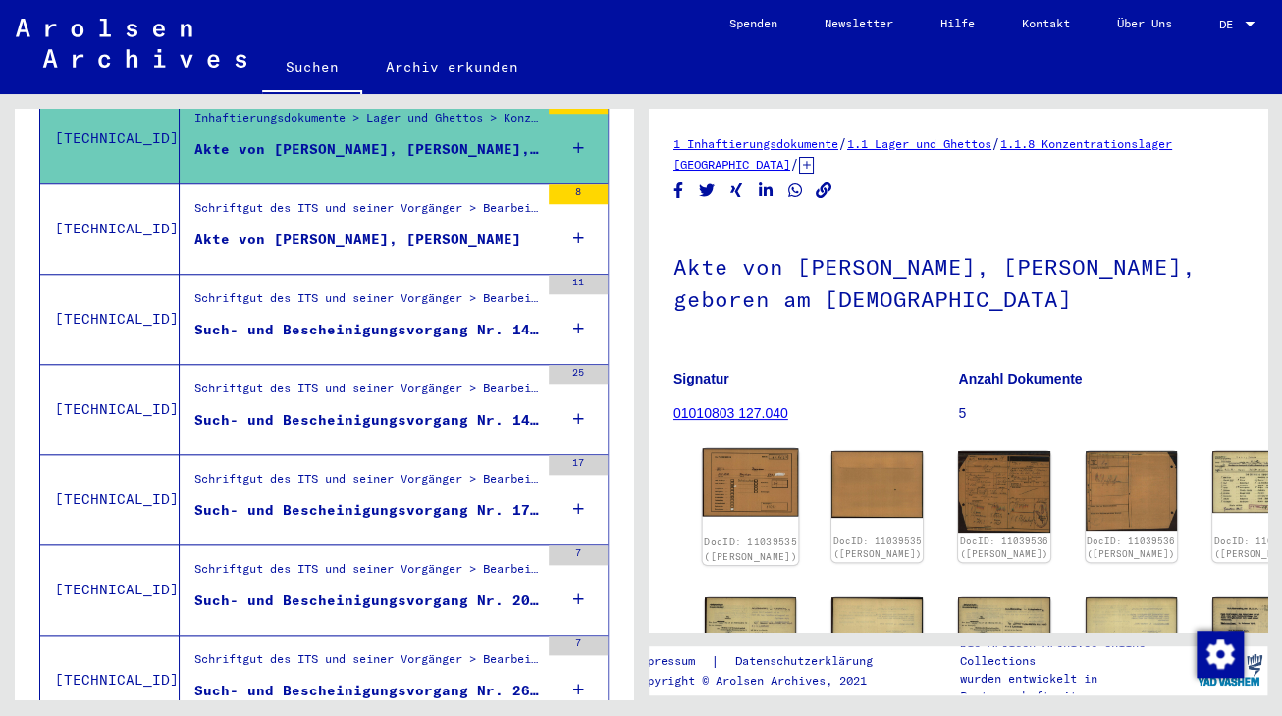
click at [741, 468] on img at bounding box center [751, 482] width 96 height 69
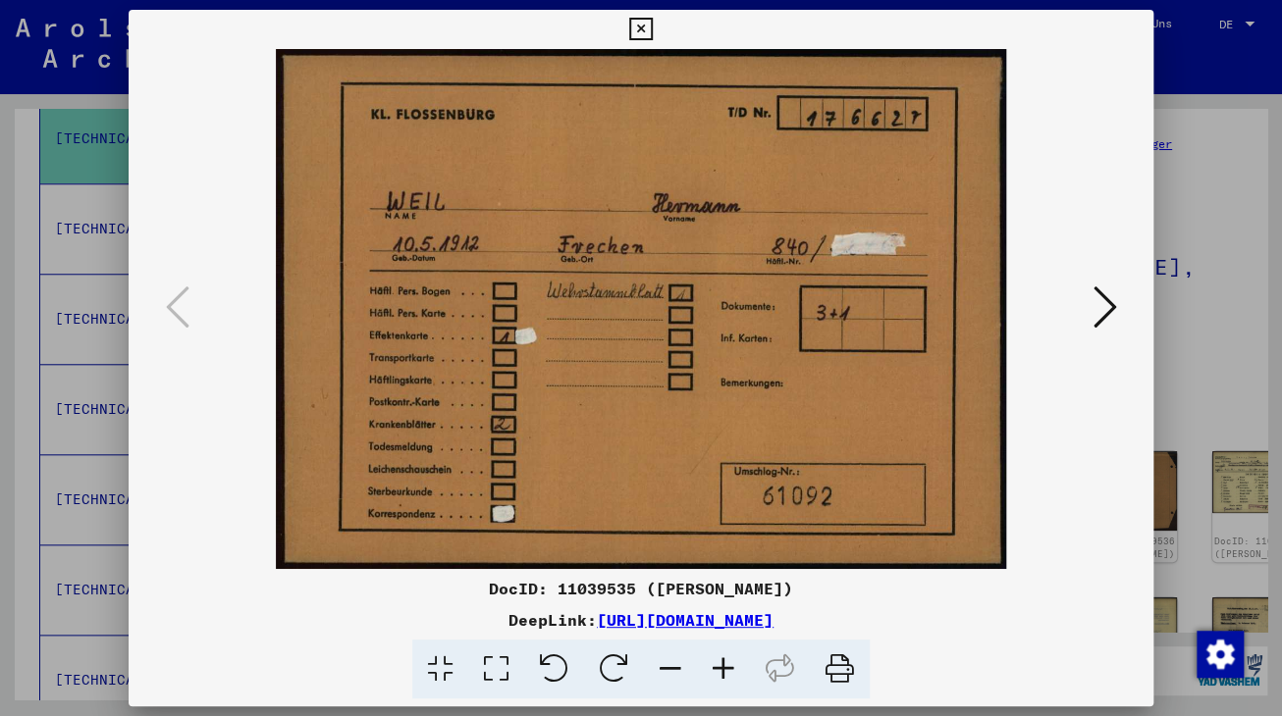
click at [741, 468] on img at bounding box center [641, 309] width 892 height 520
click at [1109, 314] on icon at bounding box center [1104, 307] width 24 height 47
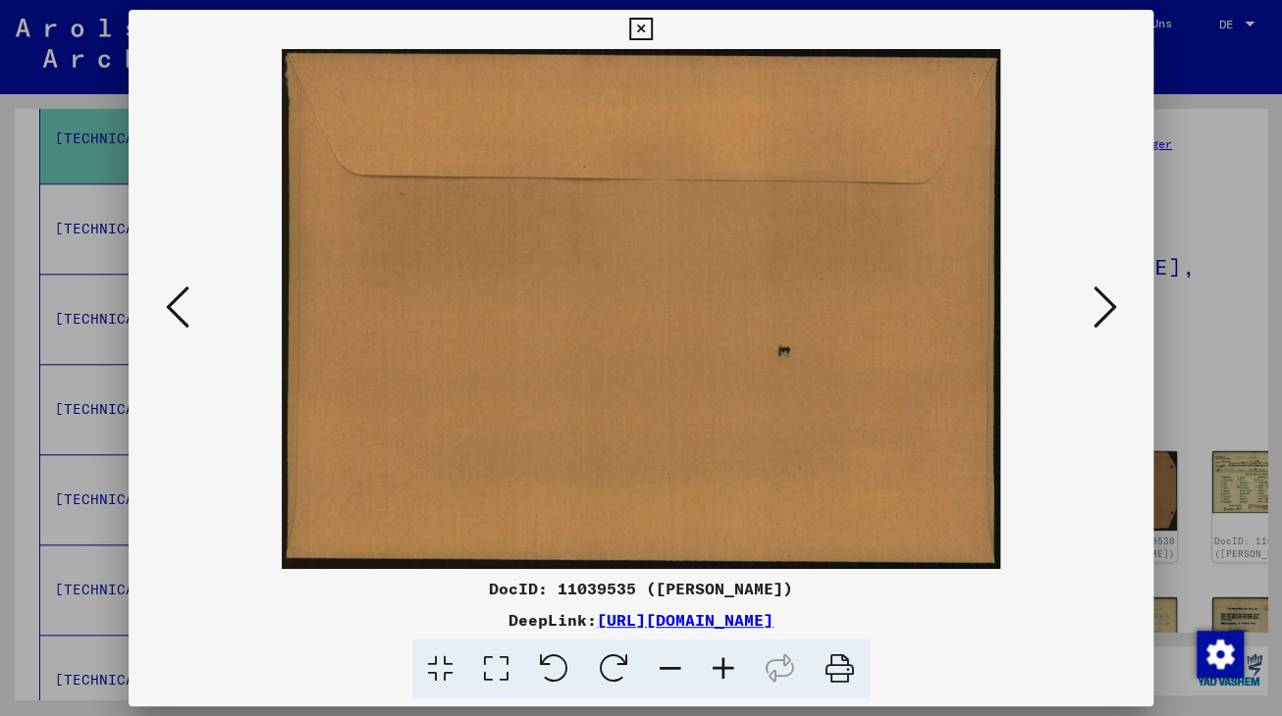
click at [1109, 314] on icon at bounding box center [1104, 307] width 24 height 47
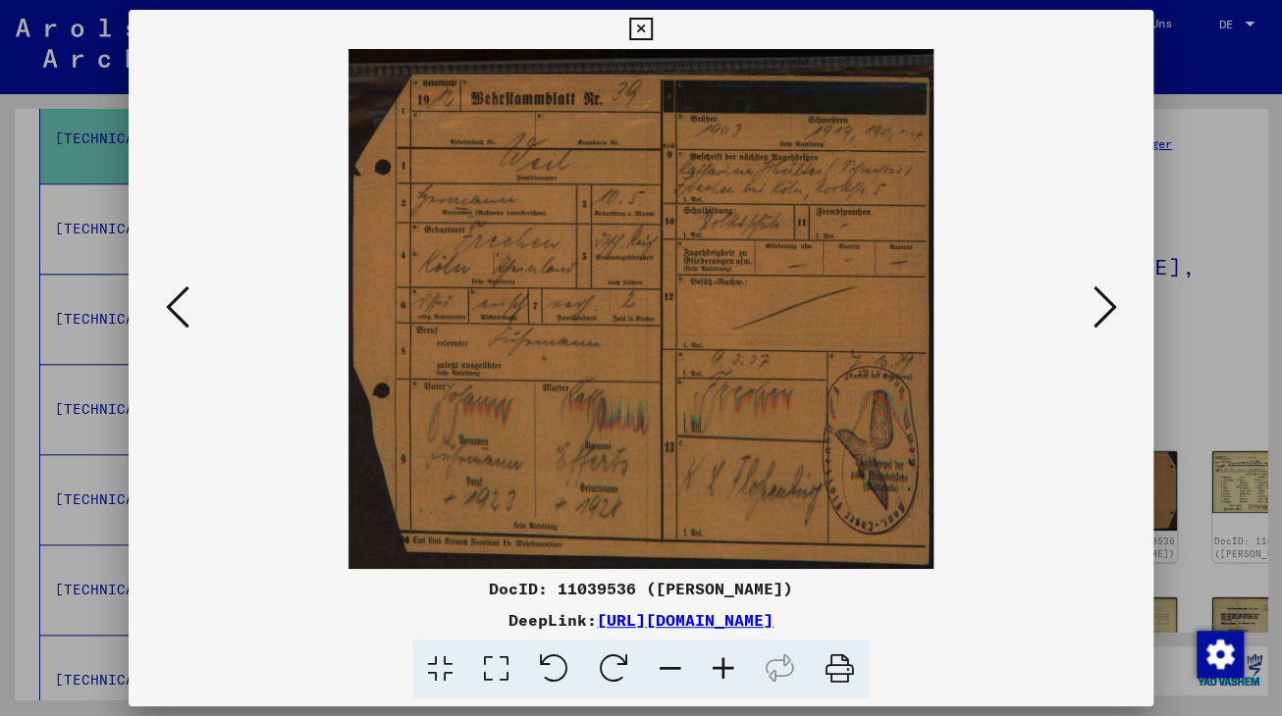
click at [1101, 302] on icon at bounding box center [1104, 307] width 24 height 47
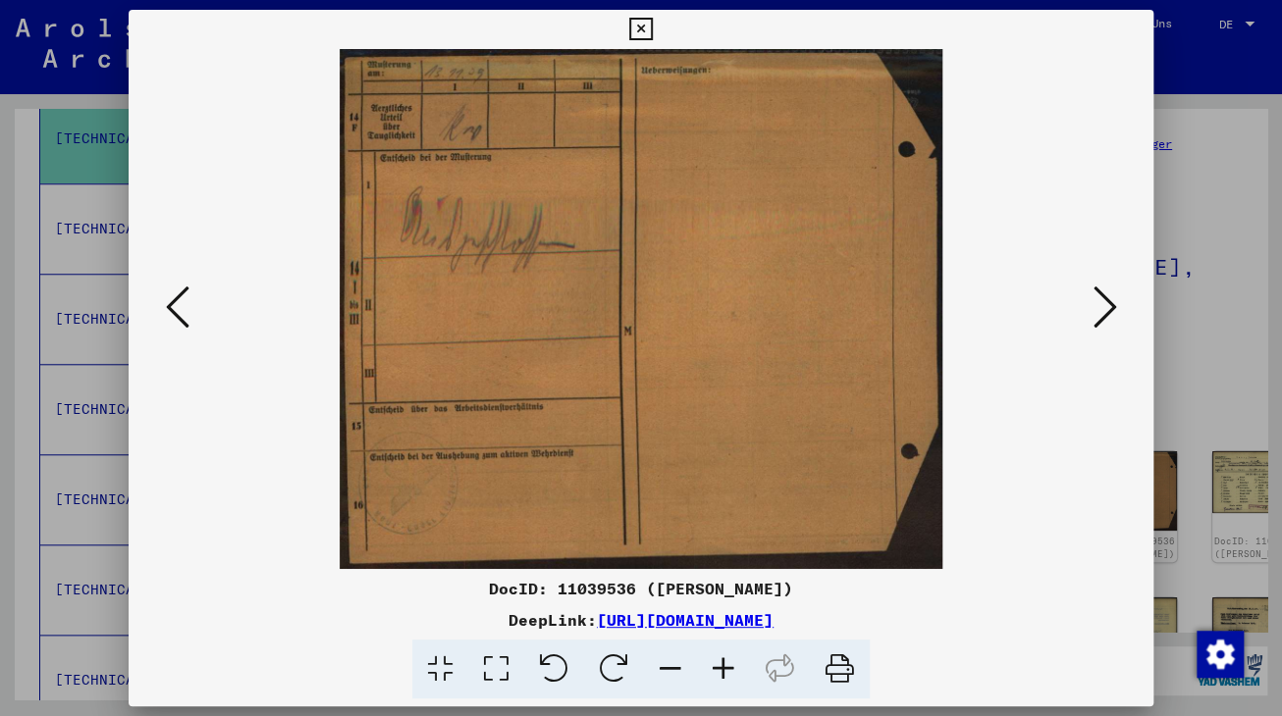
click at [1101, 302] on icon at bounding box center [1104, 307] width 24 height 47
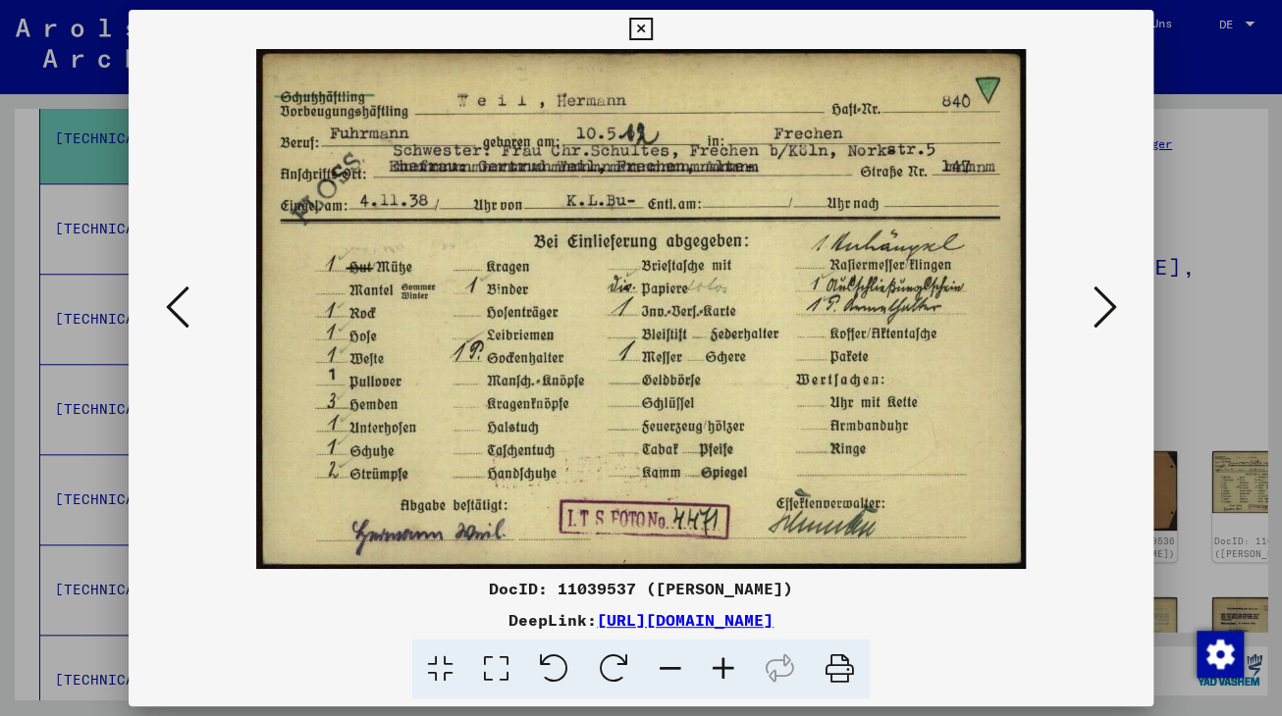
click at [1109, 302] on icon at bounding box center [1104, 307] width 24 height 47
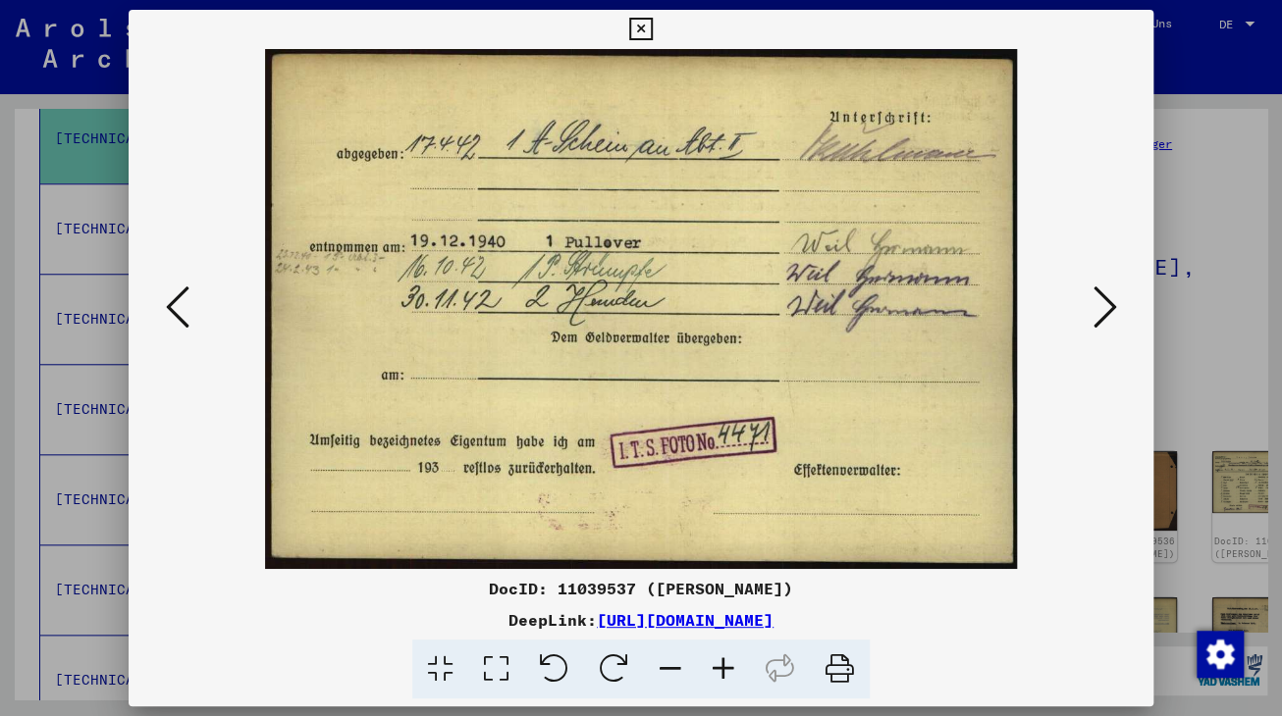
click at [1111, 302] on icon at bounding box center [1104, 307] width 24 height 47
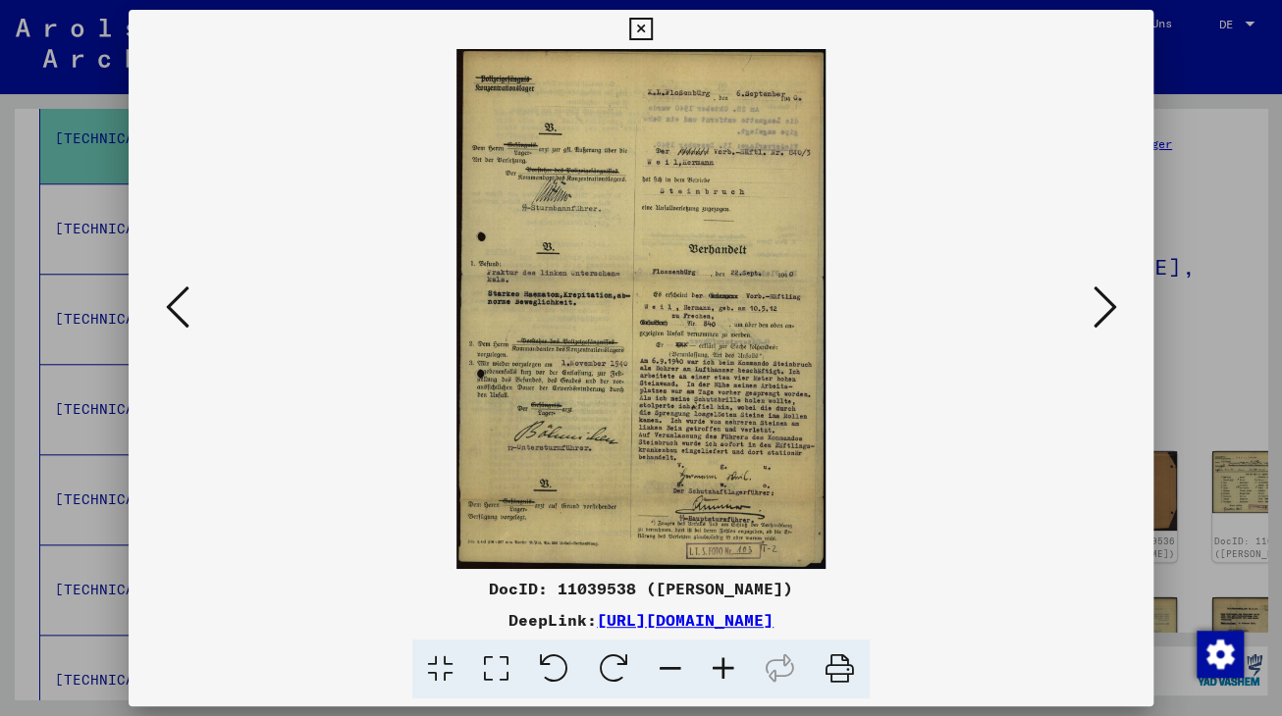
click at [1116, 310] on icon at bounding box center [1104, 307] width 24 height 47
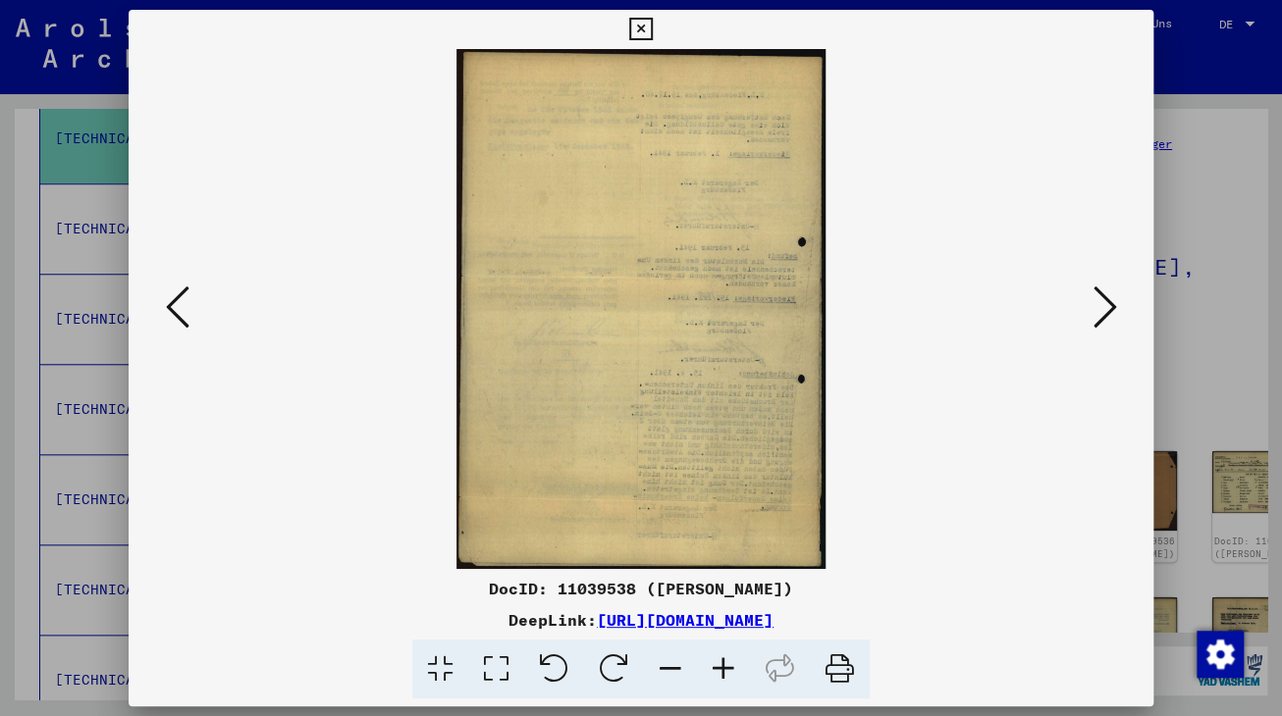
click at [1116, 310] on icon at bounding box center [1104, 307] width 24 height 47
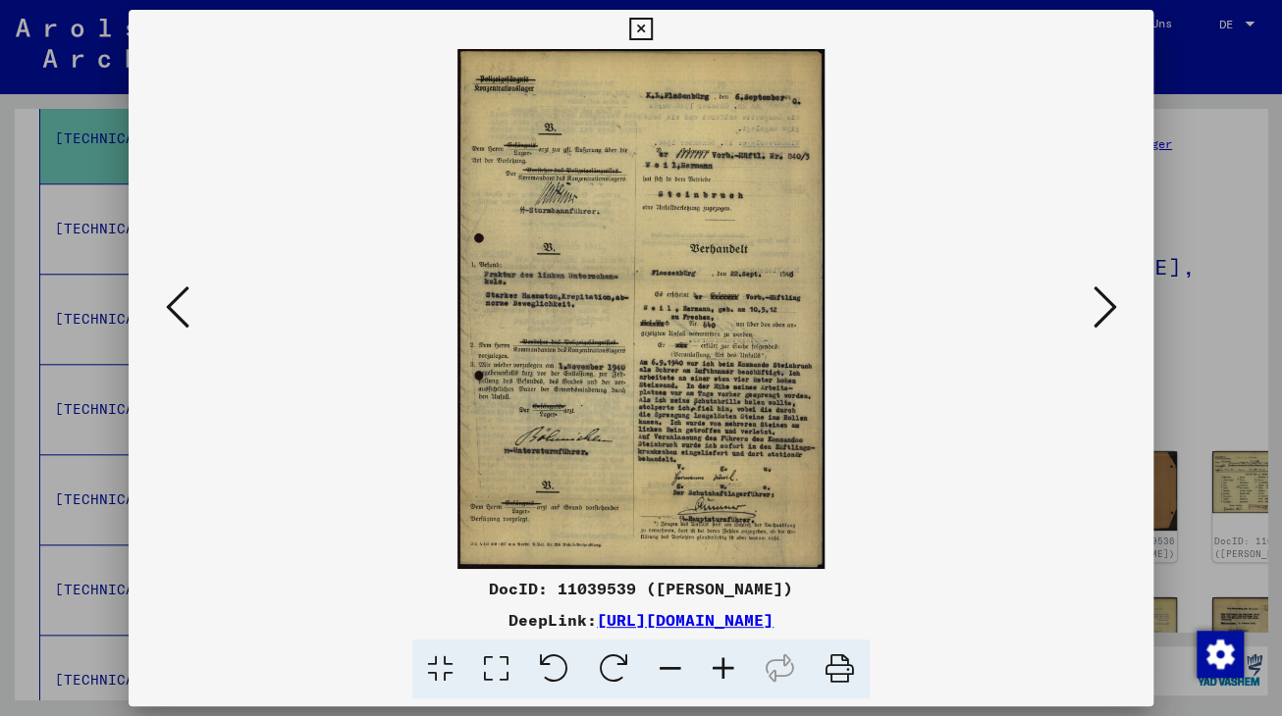
click at [1116, 310] on icon at bounding box center [1104, 307] width 24 height 47
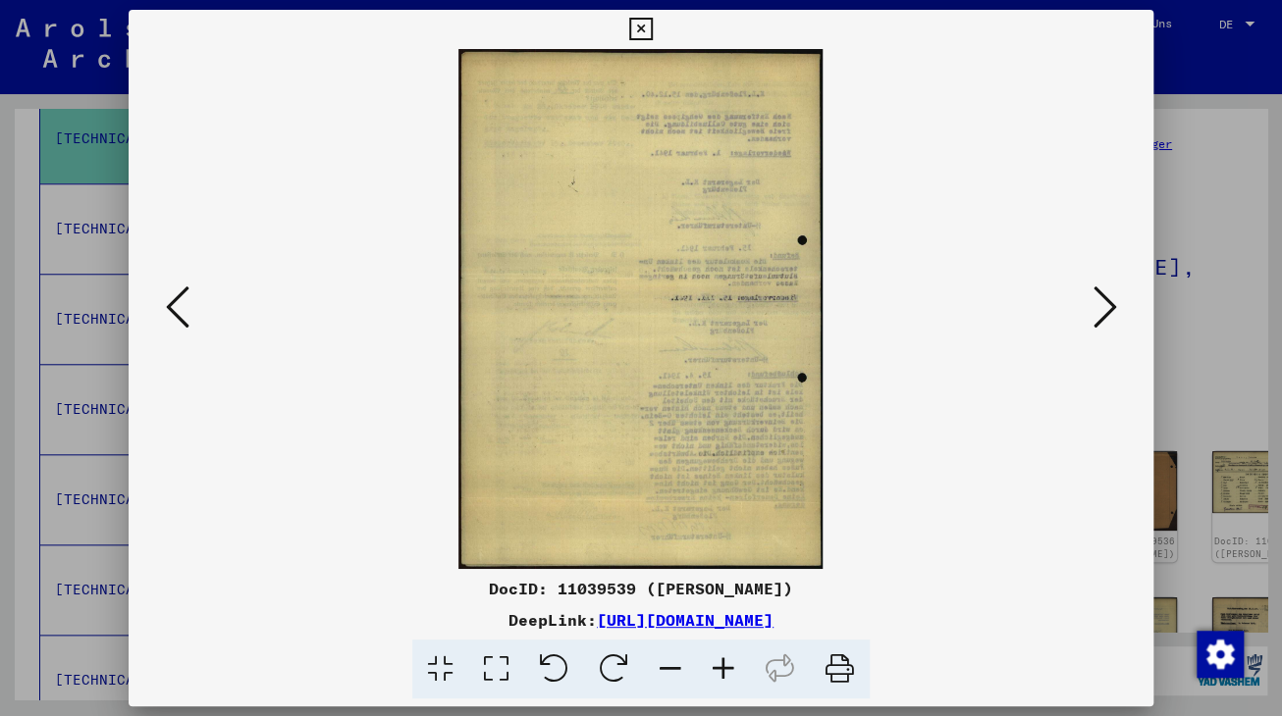
click at [1116, 310] on icon at bounding box center [1104, 307] width 24 height 47
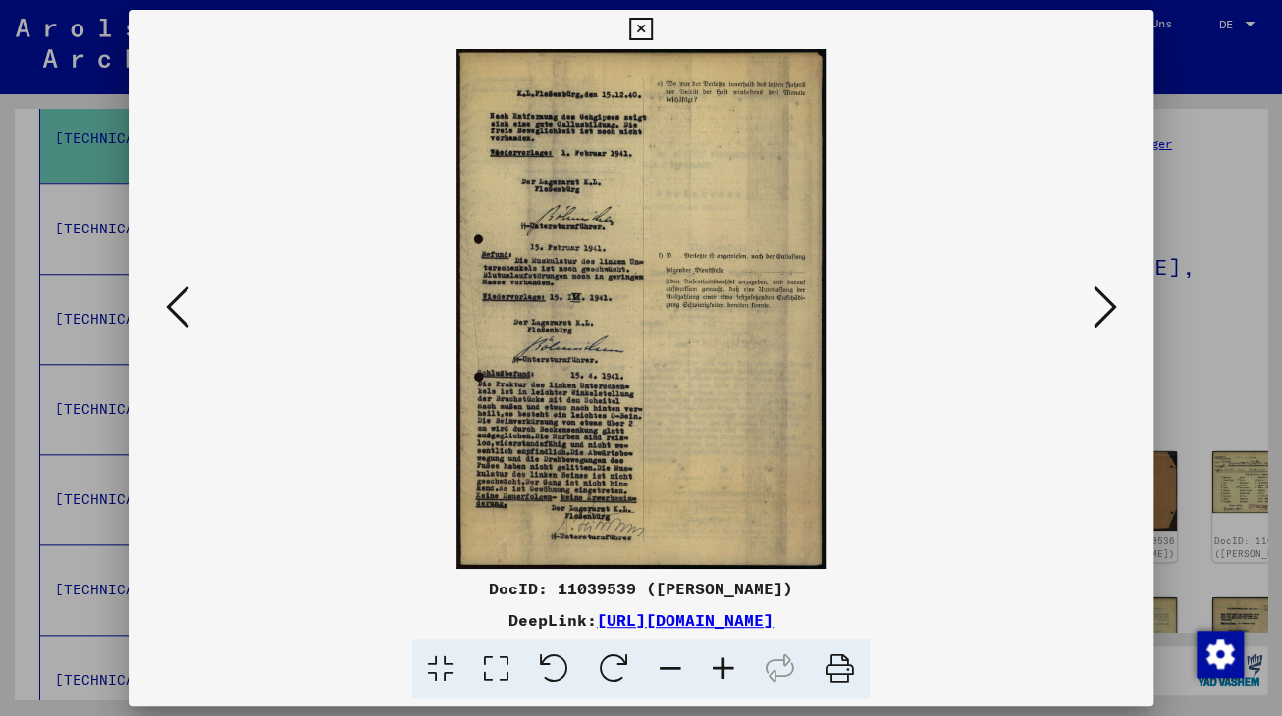
click at [1116, 312] on icon at bounding box center [1104, 307] width 24 height 47
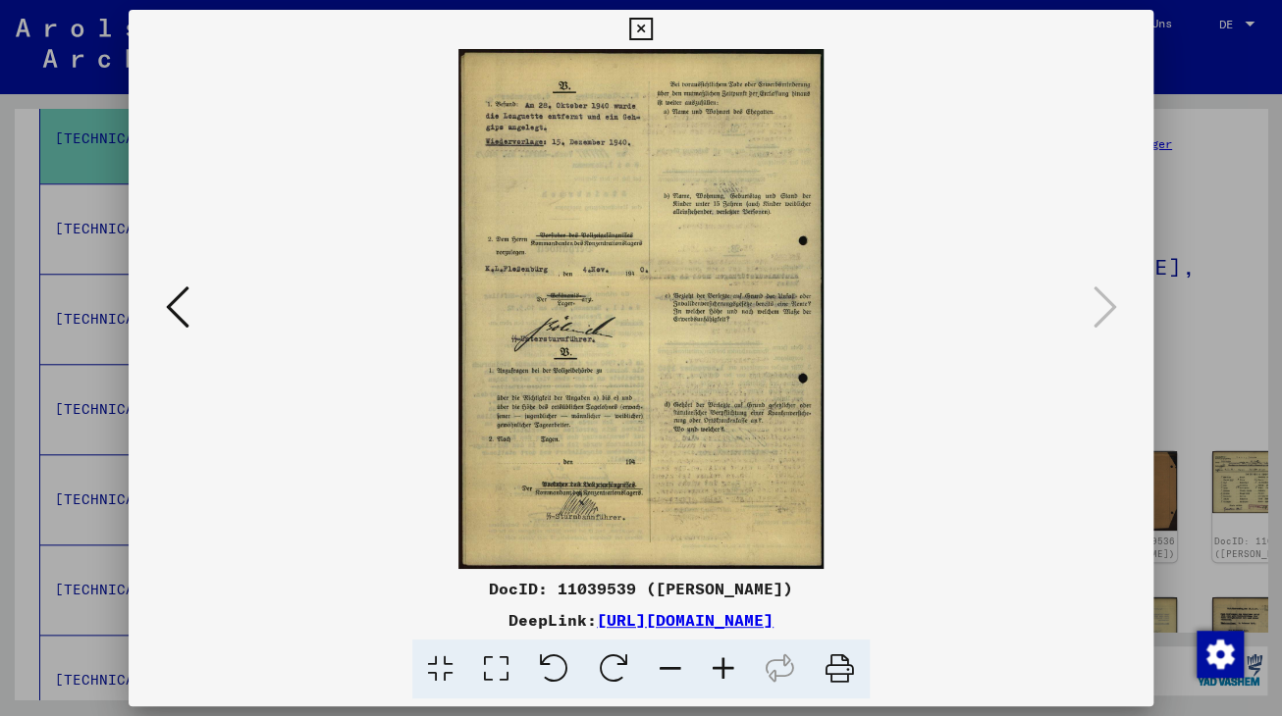
click at [652, 34] on icon at bounding box center [640, 30] width 23 height 24
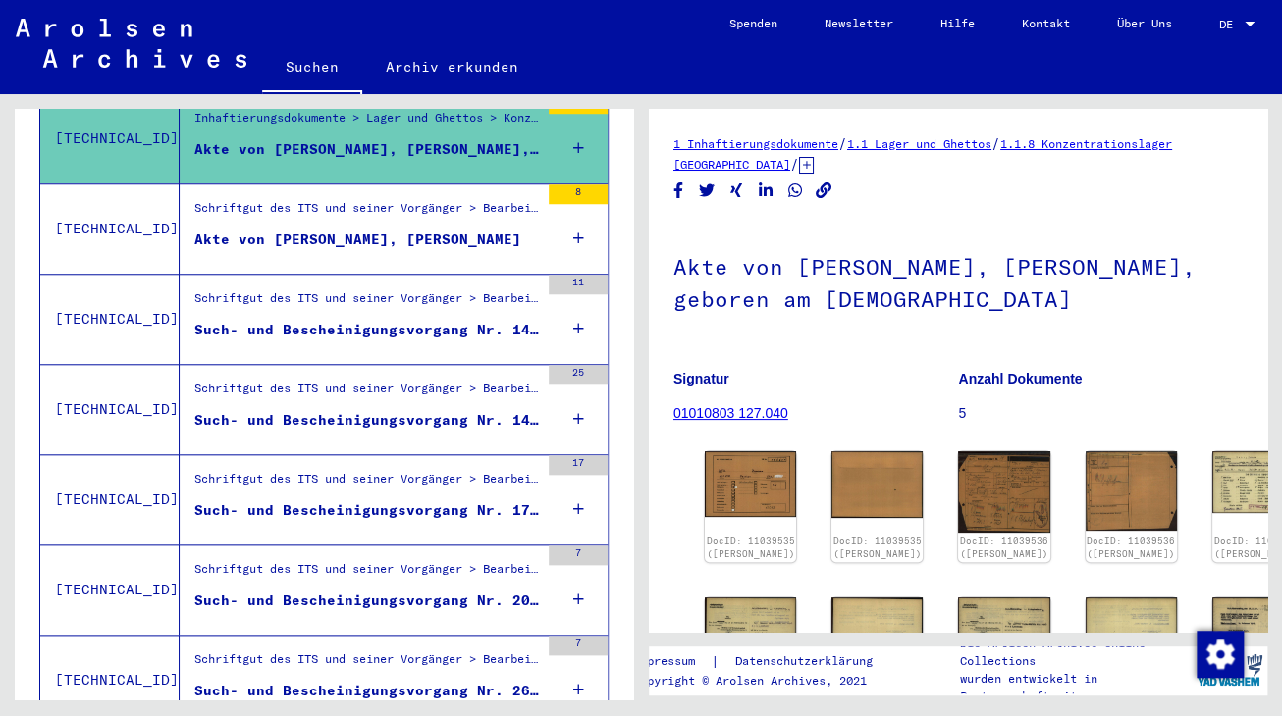
click at [346, 500] on div "Such- und Bescheinigungsvorgang Nr. 176.627 für [PERSON_NAME] geboren [DEMOGRAP…" at bounding box center [366, 510] width 344 height 21
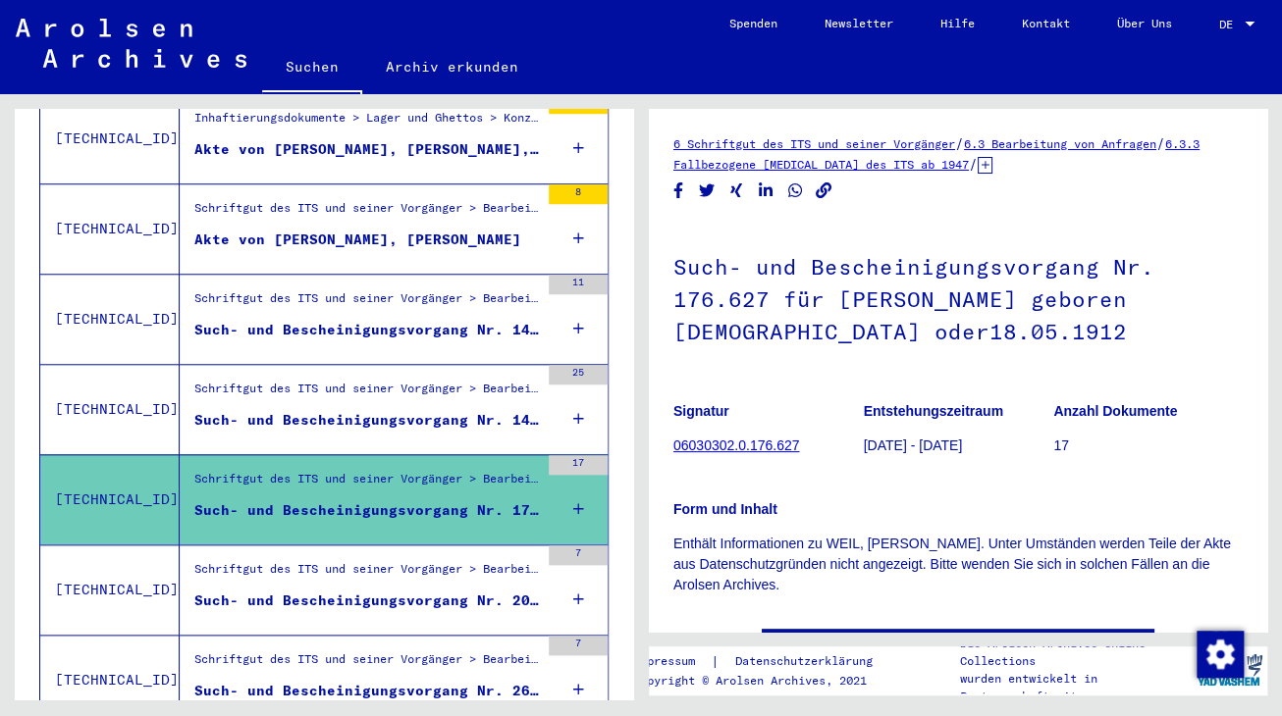
click at [310, 591] on div "Such- und Bescheinigungsvorgang Nr. 203.271 für [PERSON_NAME]" at bounding box center [366, 601] width 344 height 21
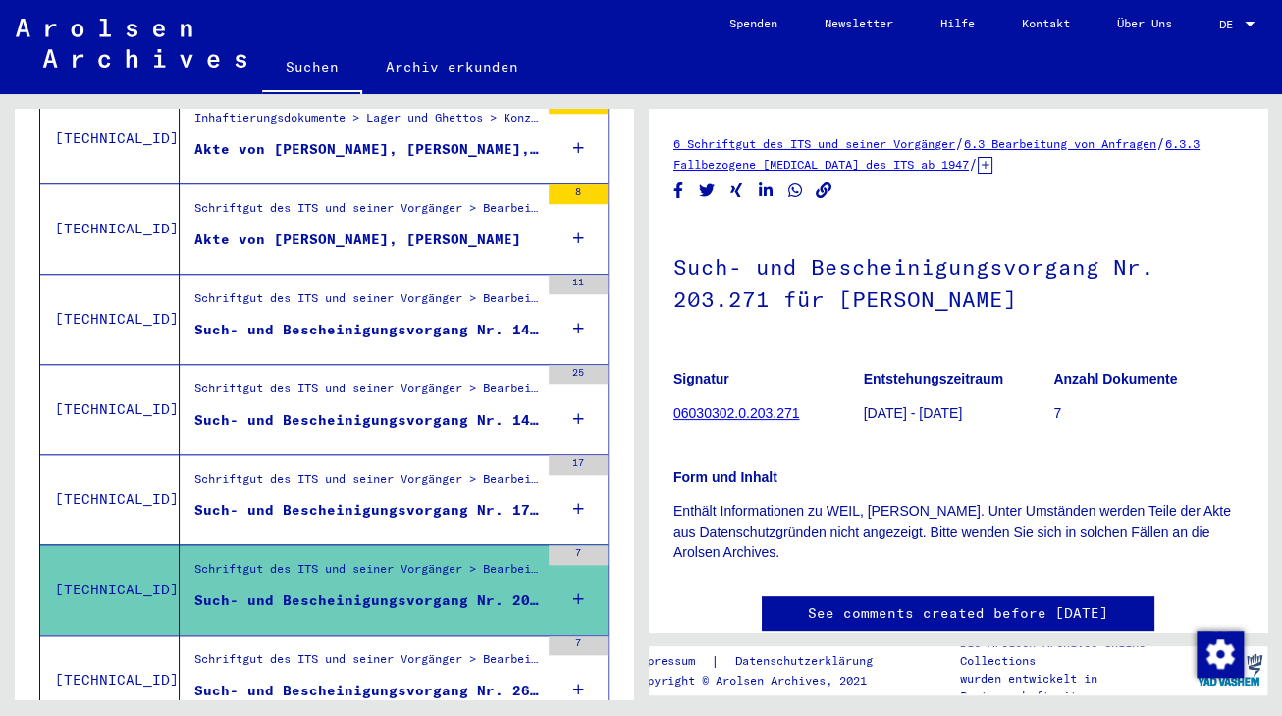
scroll to position [806, 0]
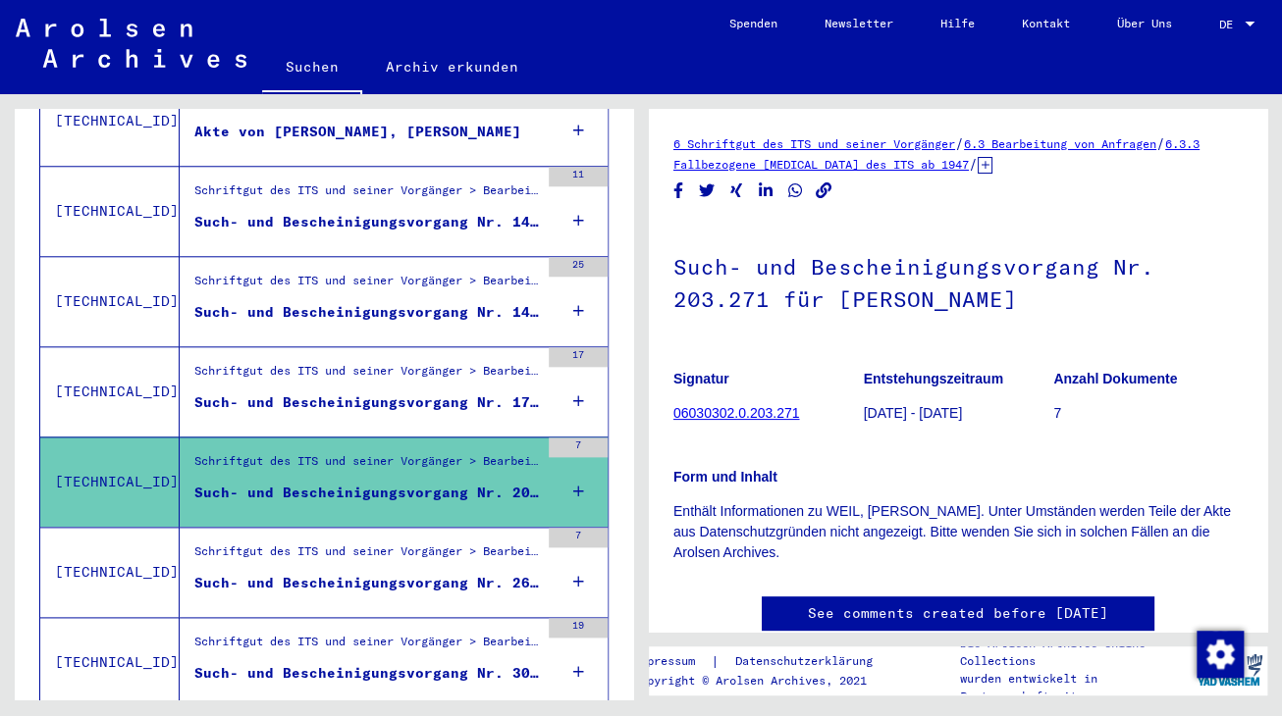
click at [315, 573] on div "Such- und Bescheinigungsvorgang Nr. 265.010 für [PERSON_NAME] geboren [DEMOGRAP…" at bounding box center [366, 583] width 344 height 21
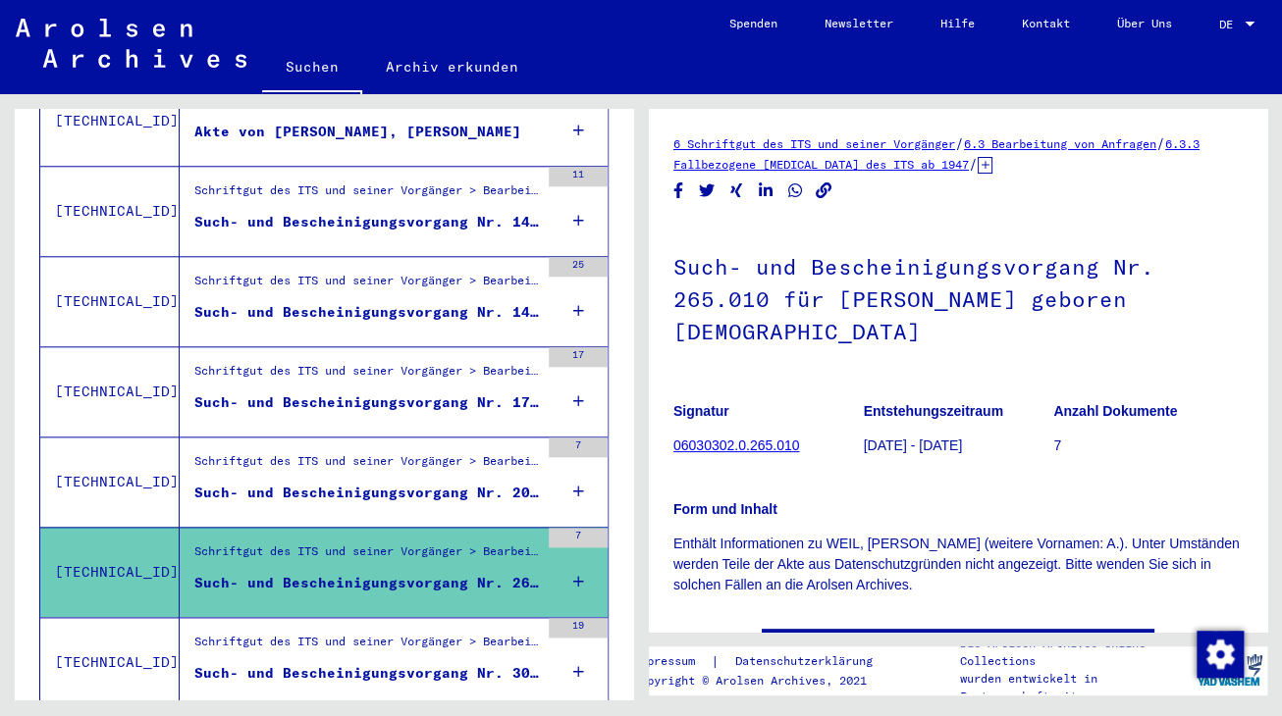
click at [309, 483] on div "Such- und Bescheinigungsvorgang Nr. 203.271 für [PERSON_NAME]" at bounding box center [366, 493] width 344 height 21
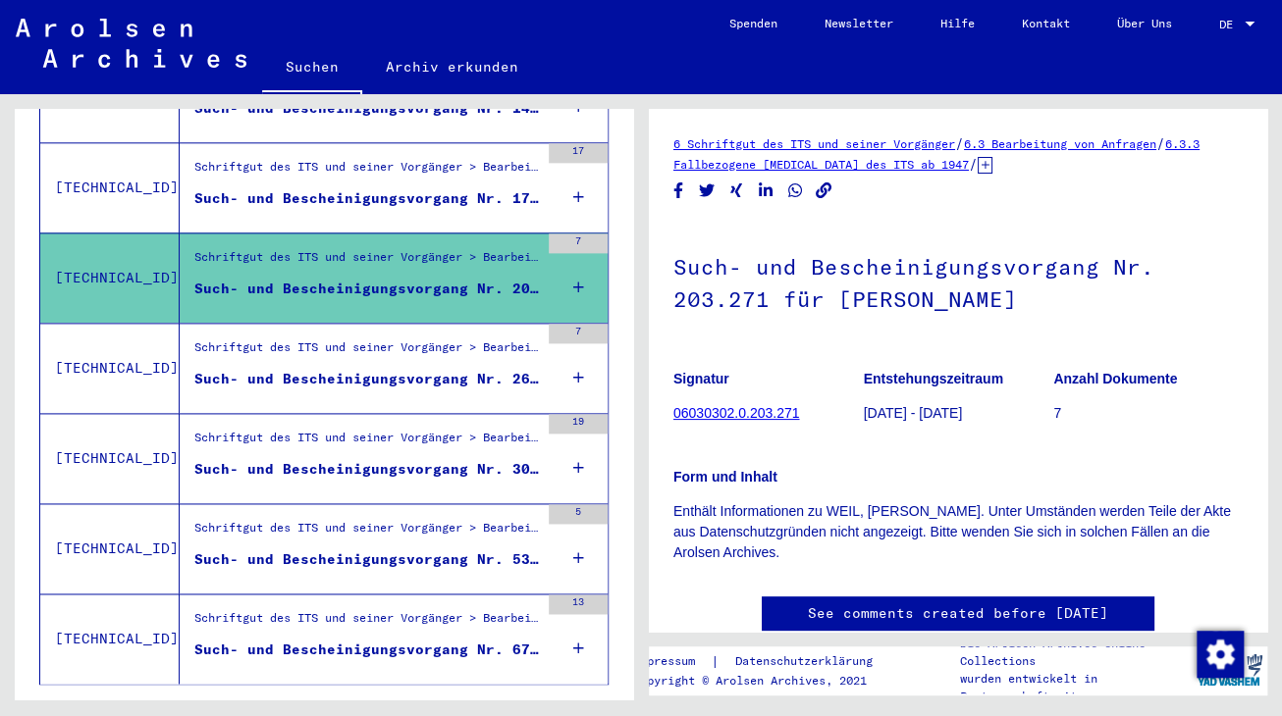
scroll to position [1022, 0]
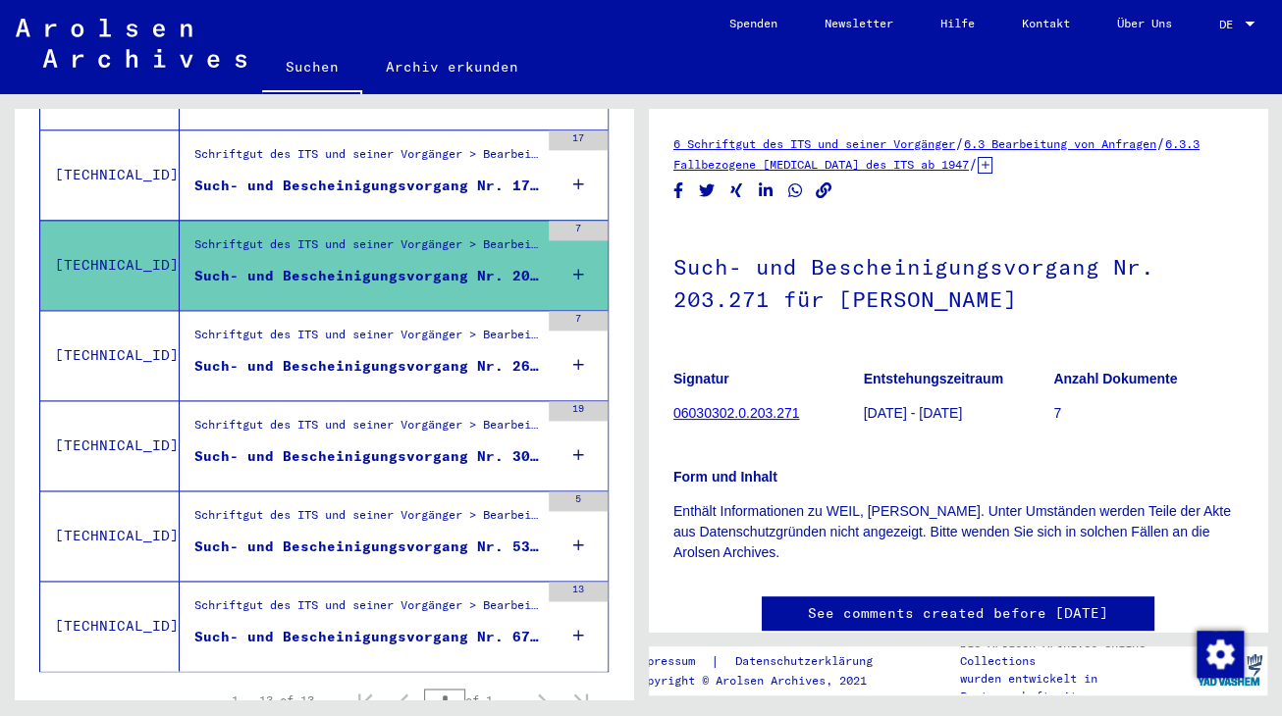
click at [321, 446] on div "Such- und Bescheinigungsvorgang Nr. 303.612 für [PERSON_NAME] geboren [DEMOGRAP…" at bounding box center [366, 456] width 344 height 21
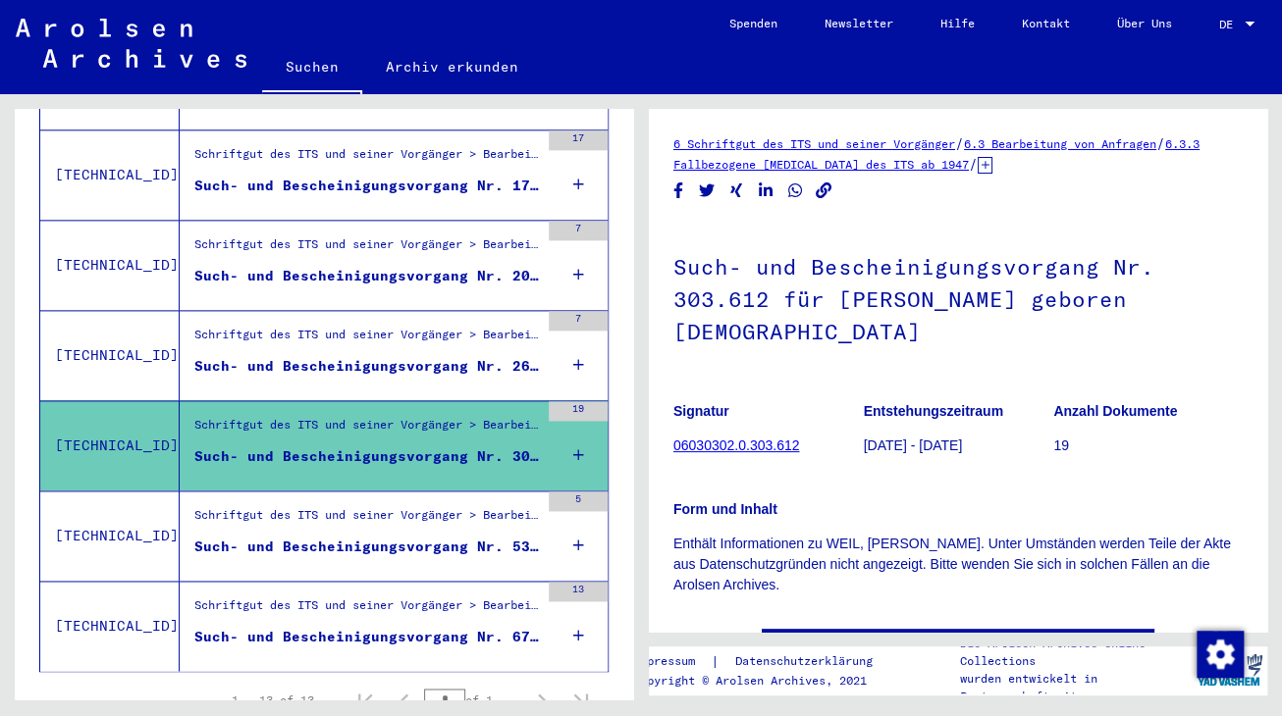
click at [346, 537] on div "Such- und Bescheinigungsvorgang Nr. 535.782 für [PERSON_NAME] geboren [DEMOGRAP…" at bounding box center [366, 547] width 344 height 21
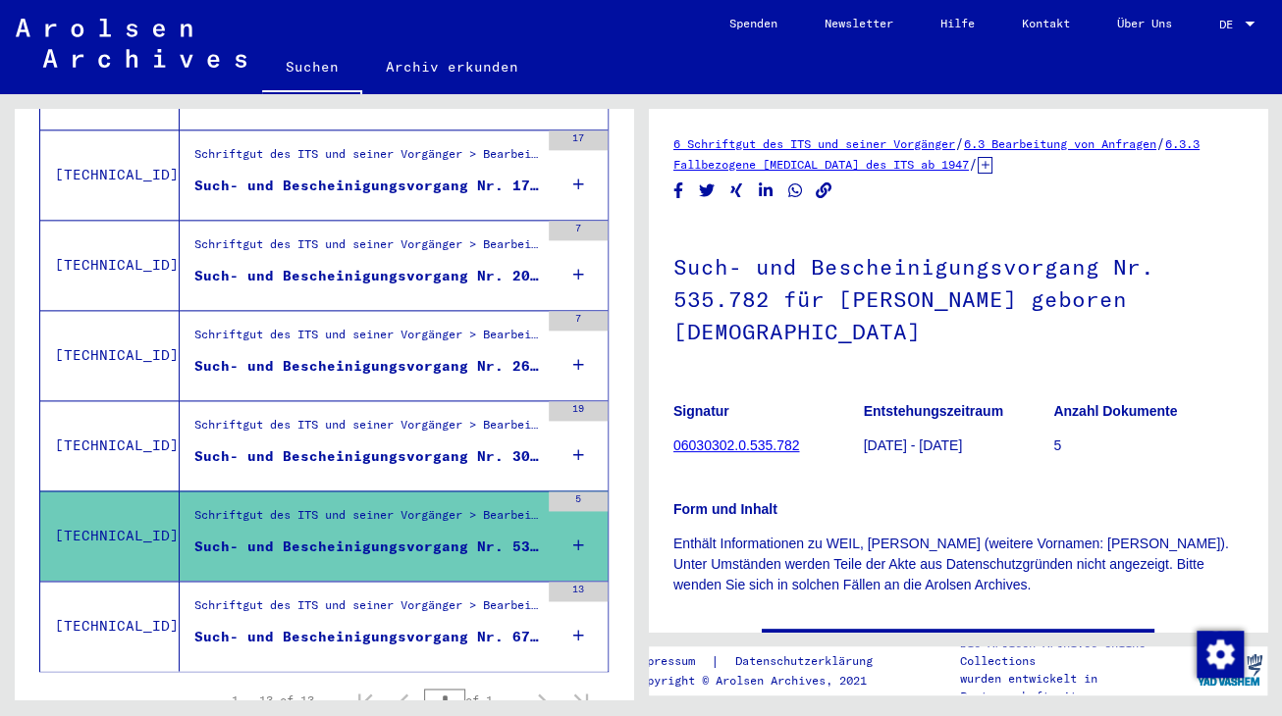
click at [338, 627] on div "Such- und Bescheinigungsvorgang Nr. 672.122 für [PERSON_NAME] geboren [DEMOGRAP…" at bounding box center [366, 637] width 344 height 21
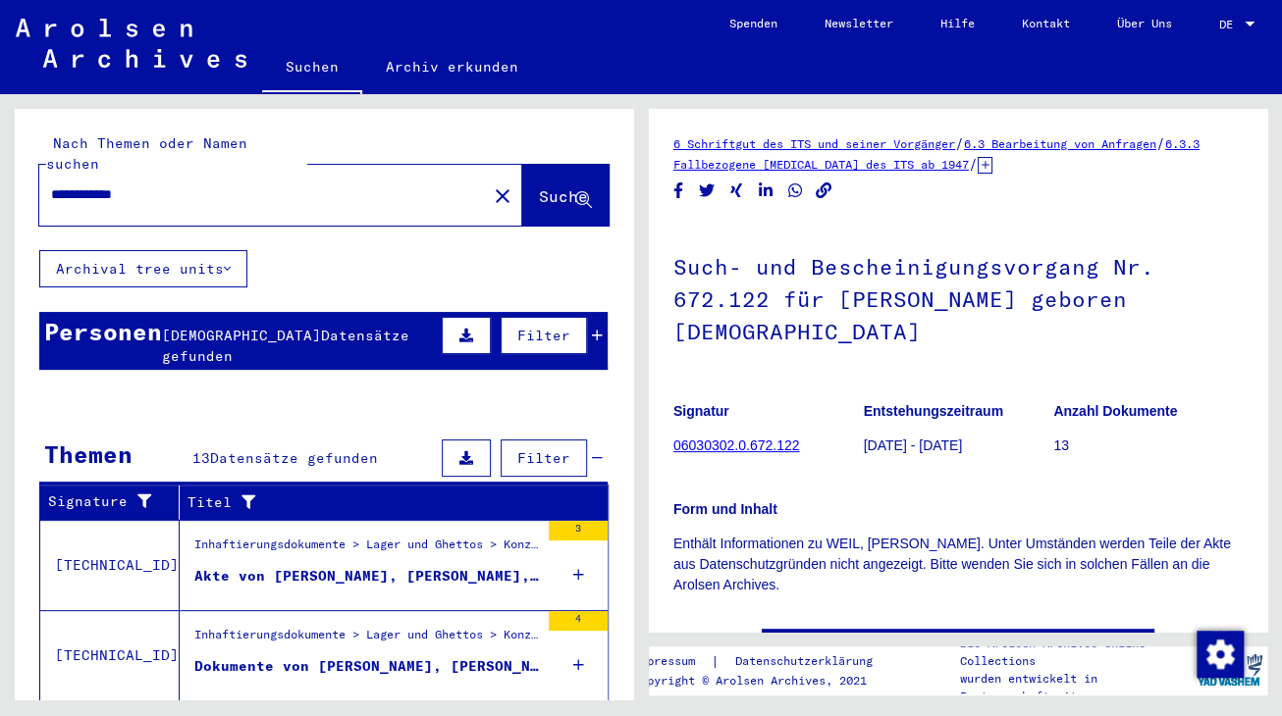
drag, startPoint x: 112, startPoint y: 172, endPoint x: 25, endPoint y: 197, distance: 91.0
click at [51, 197] on input "**********" at bounding box center [263, 194] width 424 height 21
type input "**********"
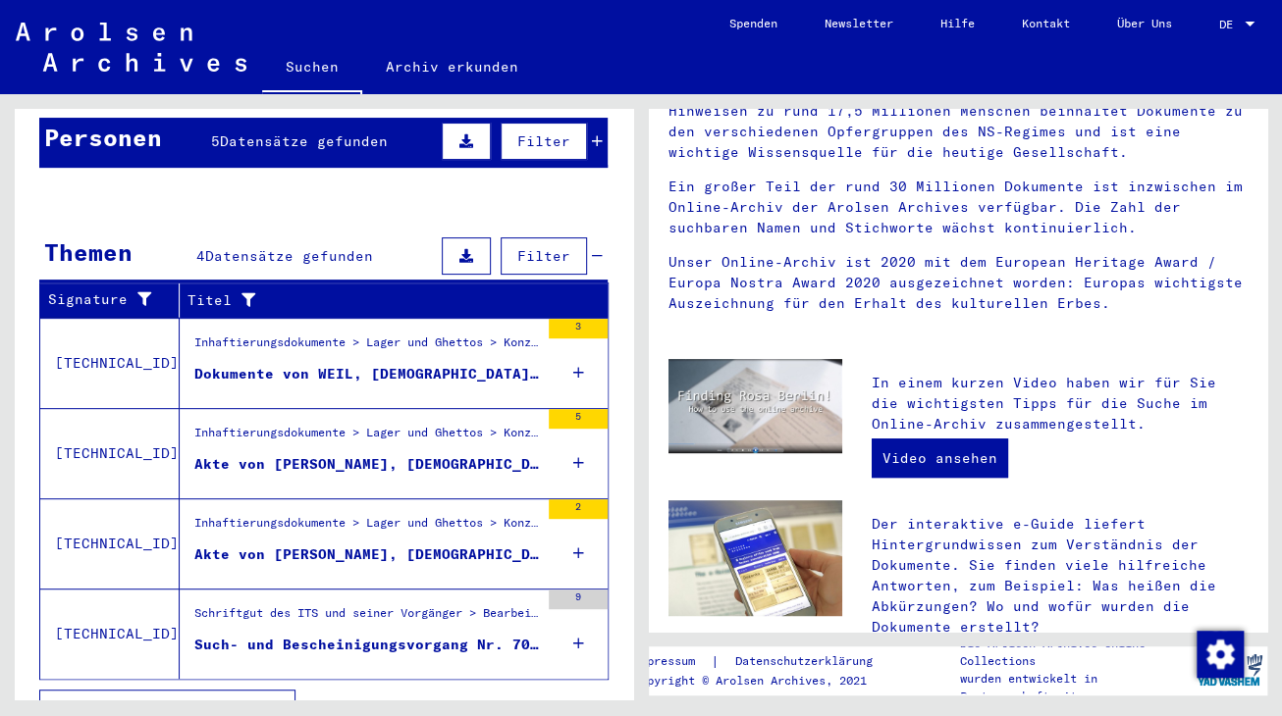
scroll to position [206, 0]
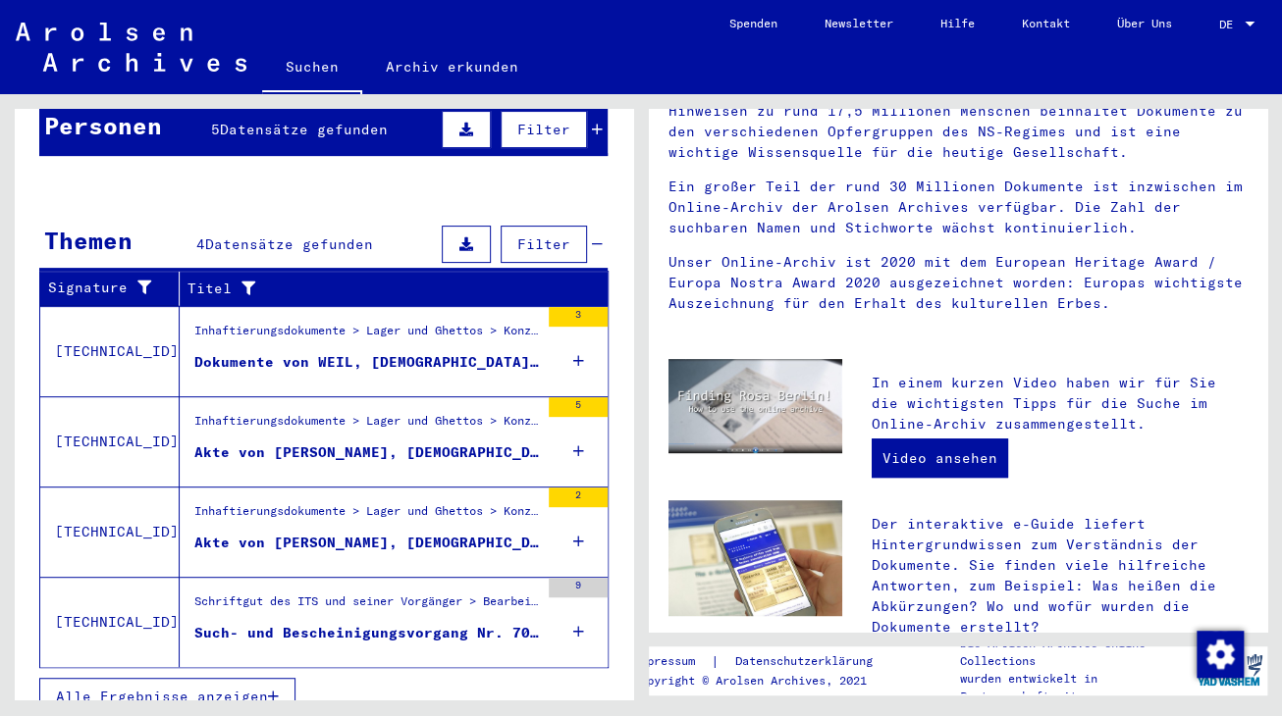
click at [355, 352] on div "Dokumente von WEIL, [DEMOGRAPHIC_DATA], geboren am [DEMOGRAPHIC_DATA]" at bounding box center [366, 362] width 344 height 21
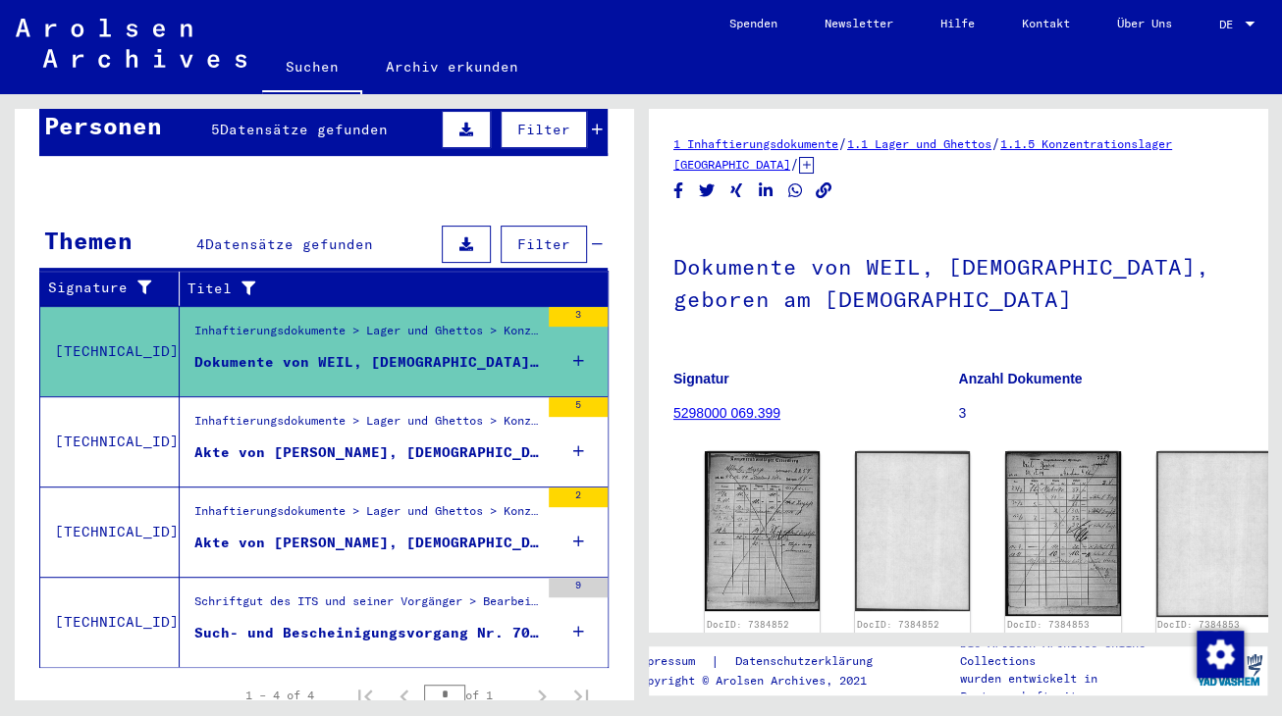
click at [285, 443] on div "Akte von [PERSON_NAME], [DEMOGRAPHIC_DATA], geboren am [DEMOGRAPHIC_DATA]" at bounding box center [366, 453] width 344 height 21
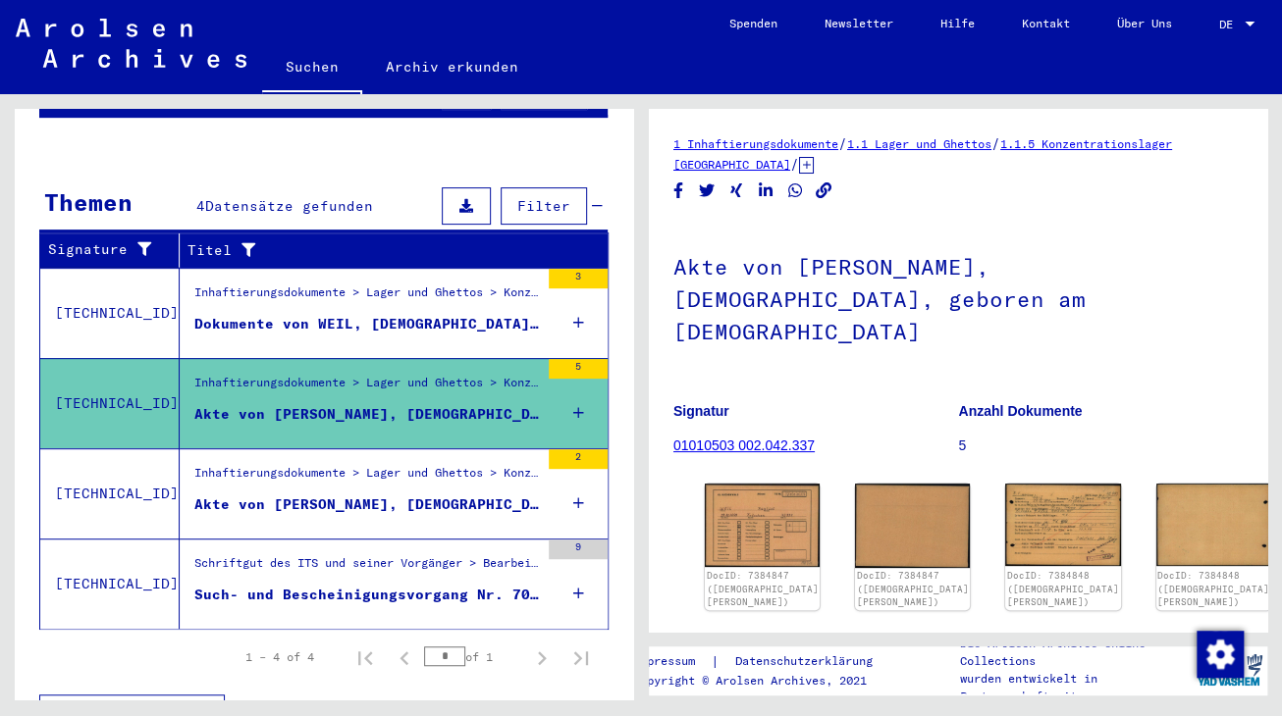
scroll to position [261, 0]
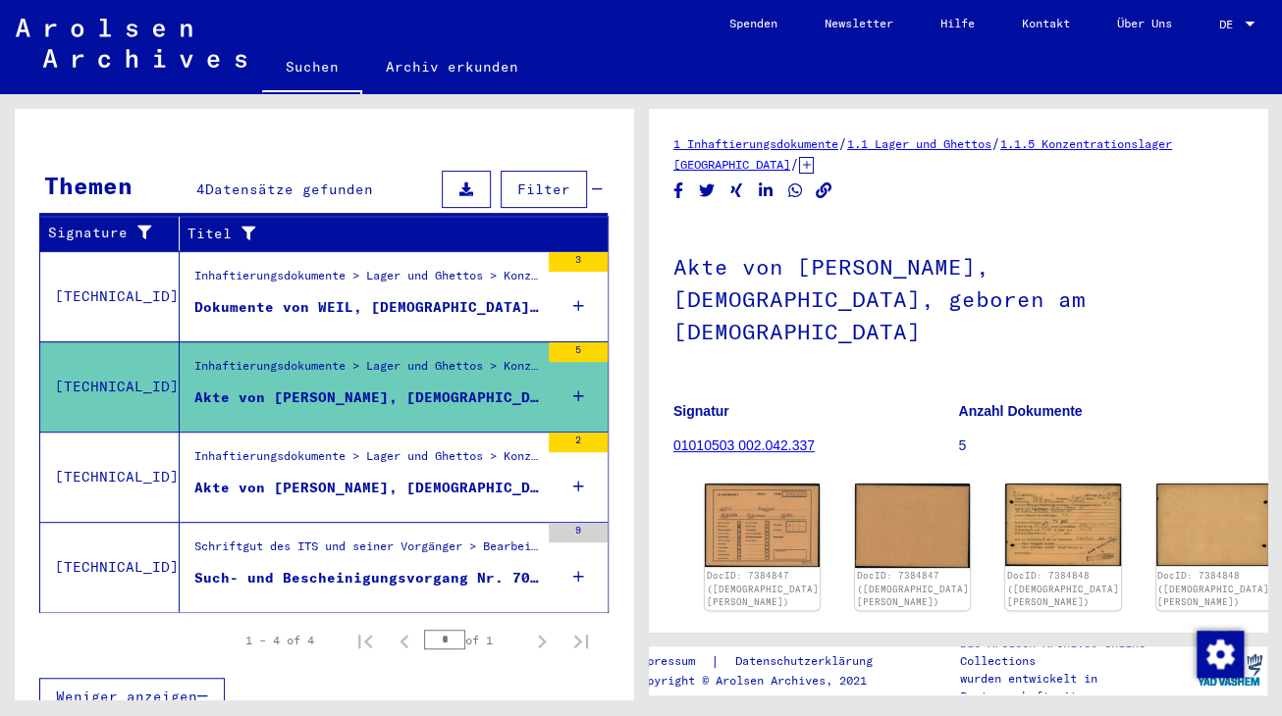
click at [313, 478] on div "Akte von [PERSON_NAME], [DEMOGRAPHIC_DATA], geboren am [DEMOGRAPHIC_DATA]" at bounding box center [366, 488] width 344 height 21
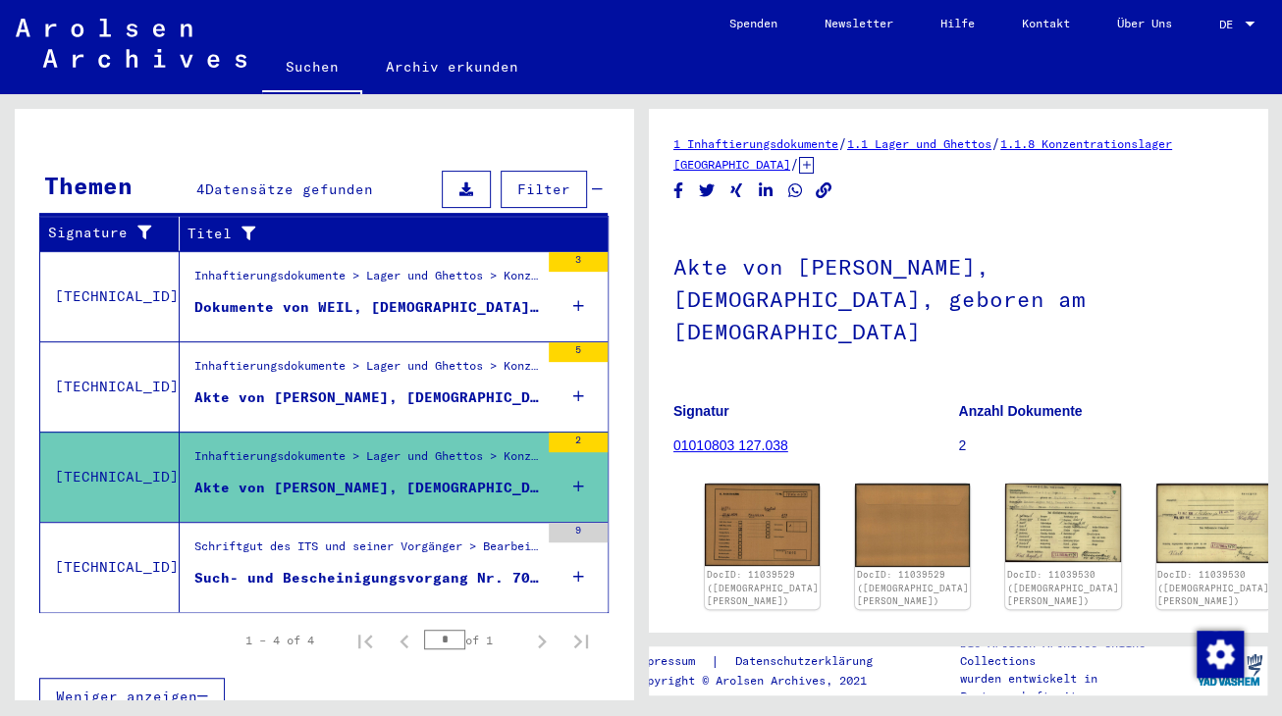
click at [355, 568] on div "Such- und Bescheinigungsvorgang Nr. 700.037 für WEIL, [DEMOGRAPHIC_DATA] gebore…" at bounding box center [366, 578] width 344 height 21
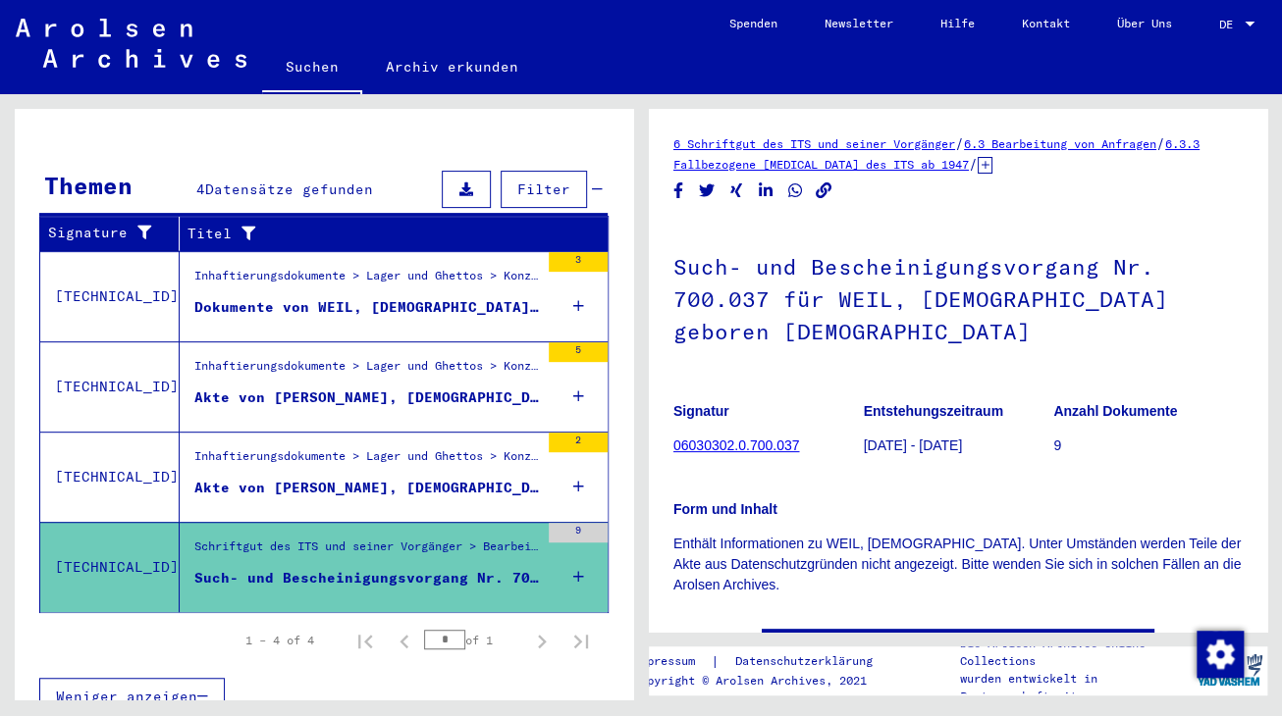
click at [725, 445] on link "06030302.0.700.037" at bounding box center [736, 446] width 126 height 16
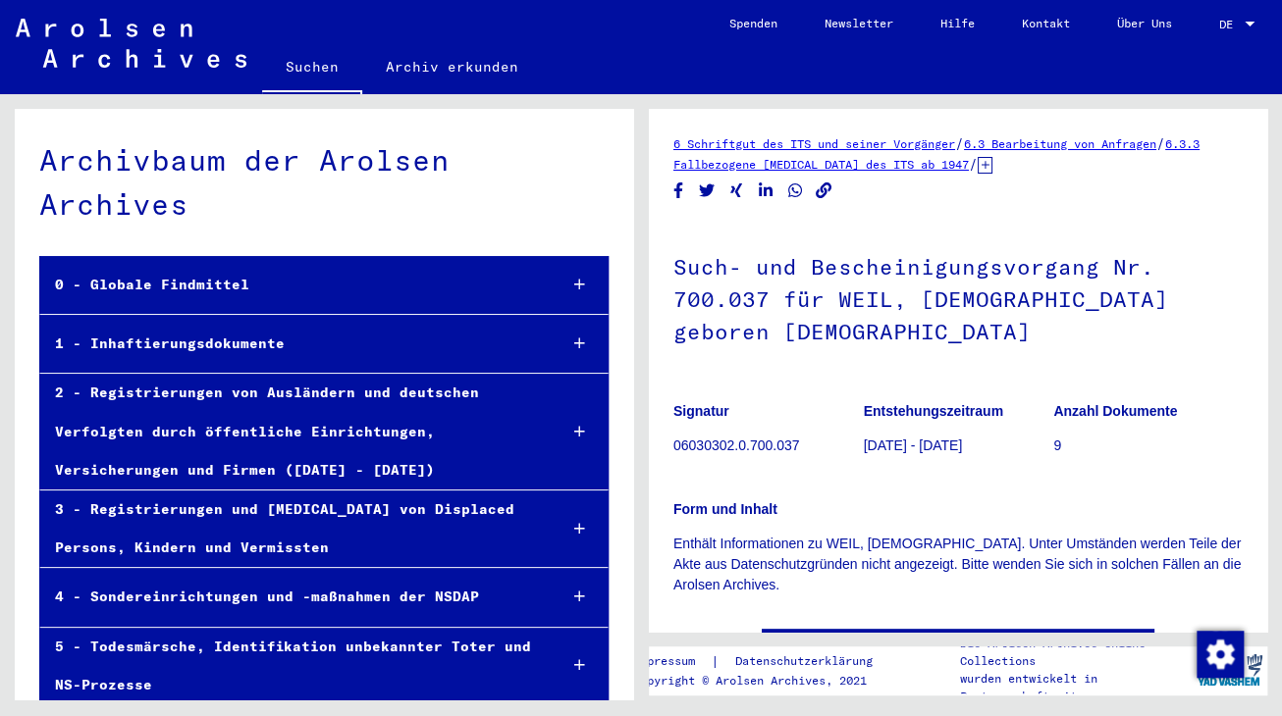
drag, startPoint x: 796, startPoint y: 445, endPoint x: 676, endPoint y: 408, distance: 125.4
click at [676, 408] on figure "Signatur 06030302.0.700.037" at bounding box center [767, 432] width 189 height 88
click at [671, 261] on yv-its-full-details "6 Schriftgut des ITS und seiner Vorgänger / 6.3 Bearbeitung von Anfragen / 6.3.…" at bounding box center [958, 418] width 618 height 570
drag, startPoint x: 674, startPoint y: 267, endPoint x: 1097, endPoint y: 451, distance: 461.4
click at [1097, 451] on div "Such- und Bescheinigungsvorgang Nr. 700.037 für WEIL, [DEMOGRAPHIC_DATA] gebore…" at bounding box center [957, 409] width 569 height 374
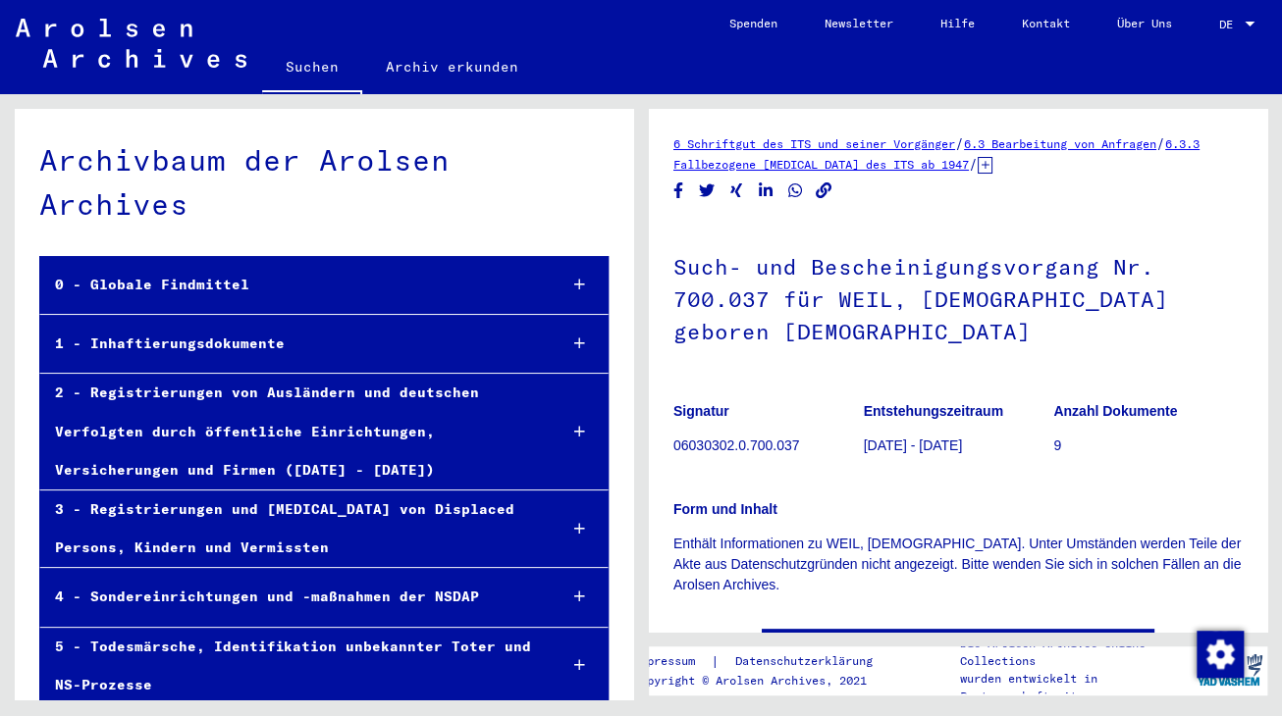
copy div "Such- und Bescheinigungsvorgang Nr. 700.037 für [PERSON_NAME], [DEMOGRAPHIC_DAT…"
click at [867, 349] on h1 "Such- und Bescheinigungsvorgang Nr. 700.037 für WEIL, [DEMOGRAPHIC_DATA] gebore…" at bounding box center [957, 297] width 569 height 151
drag, startPoint x: 675, startPoint y: 269, endPoint x: 1144, endPoint y: 453, distance: 504.0
click at [1144, 453] on div "Such- und Bescheinigungsvorgang Nr. 700.037 für WEIL, [DEMOGRAPHIC_DATA] gebore…" at bounding box center [957, 409] width 569 height 374
copy div "Such- und Bescheinigungsvorgang Nr. 700.037 für [PERSON_NAME], [DEMOGRAPHIC_DAT…"
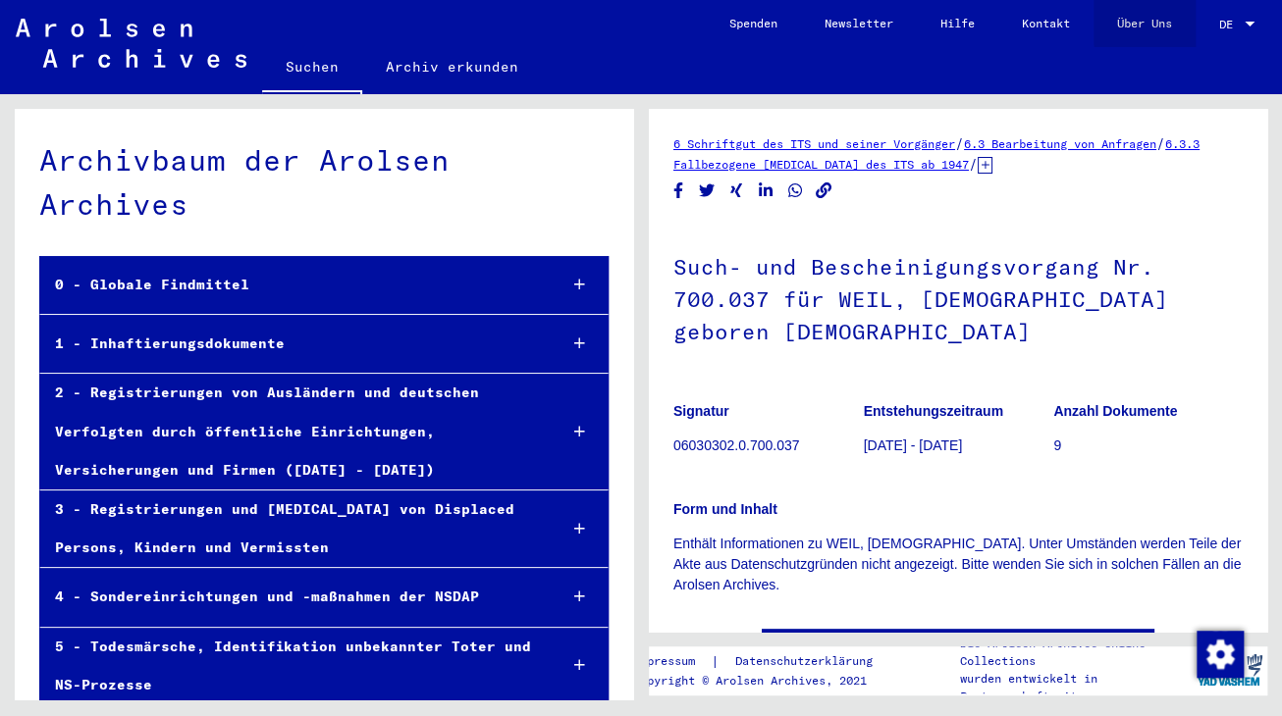
click at [1163, 22] on link "Über Uns" at bounding box center [1144, 23] width 102 height 47
